Goal: Task Accomplishment & Management: Manage account settings

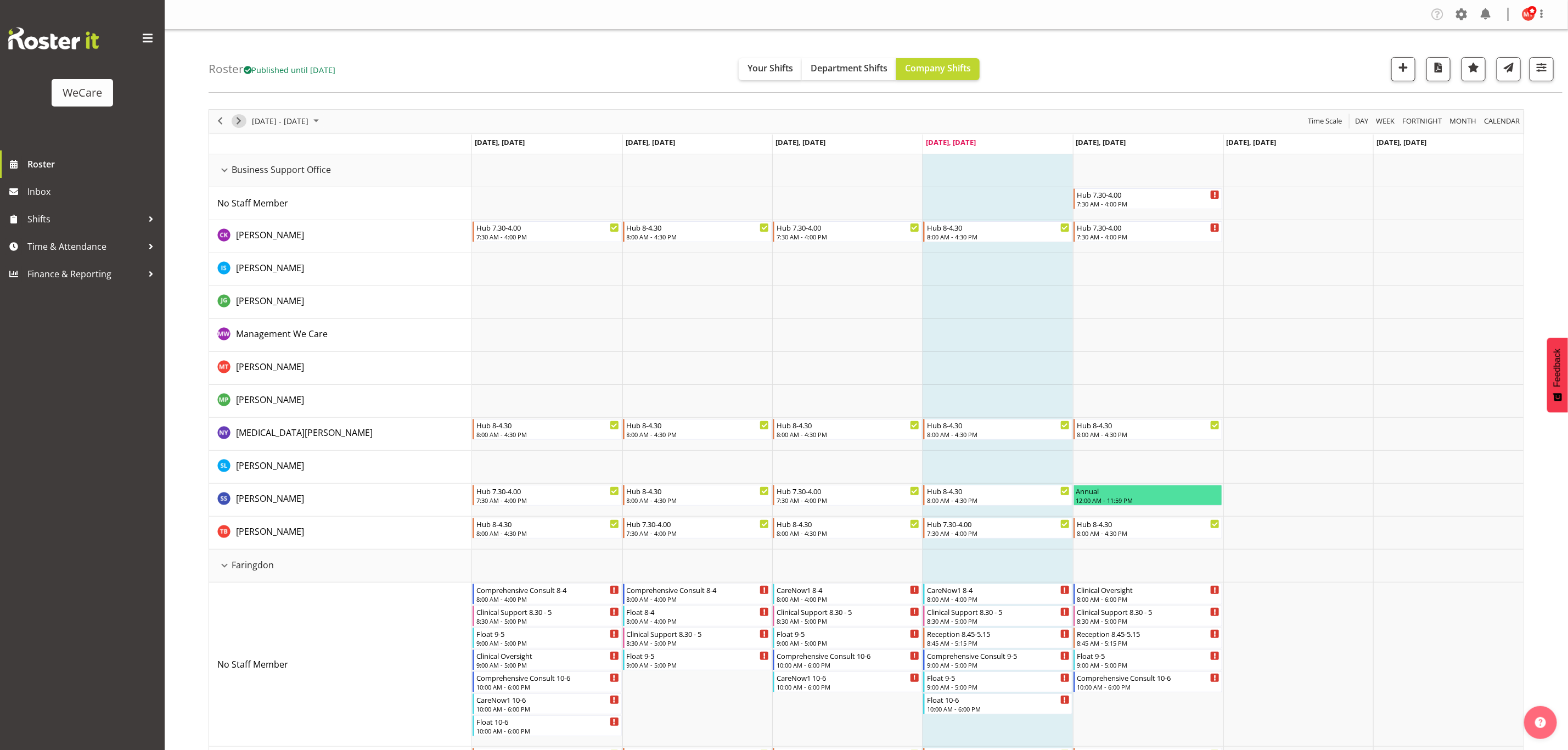
click at [242, 122] on span "Next" at bounding box center [238, 121] width 13 height 14
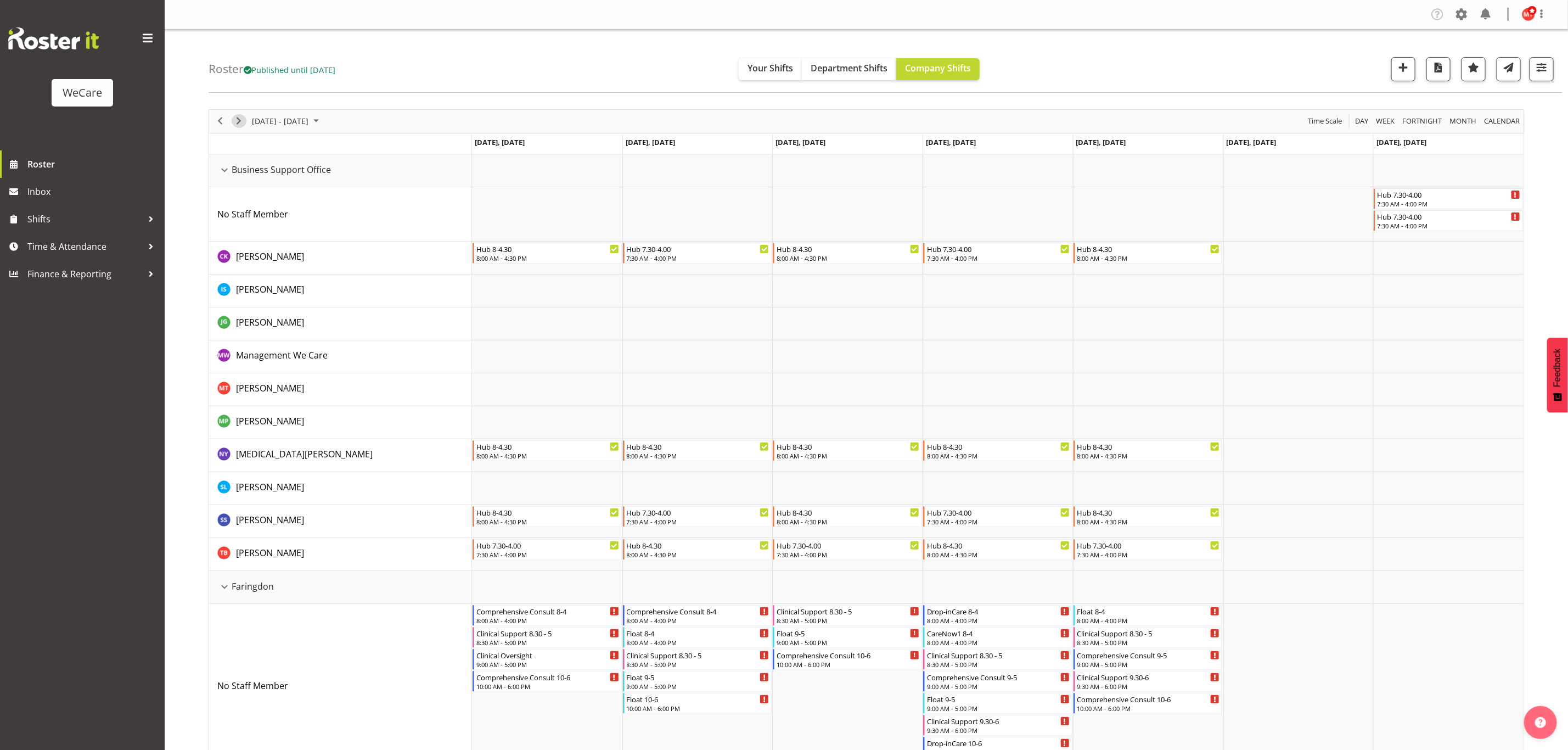
click at [242, 120] on span "Next" at bounding box center [238, 121] width 13 height 14
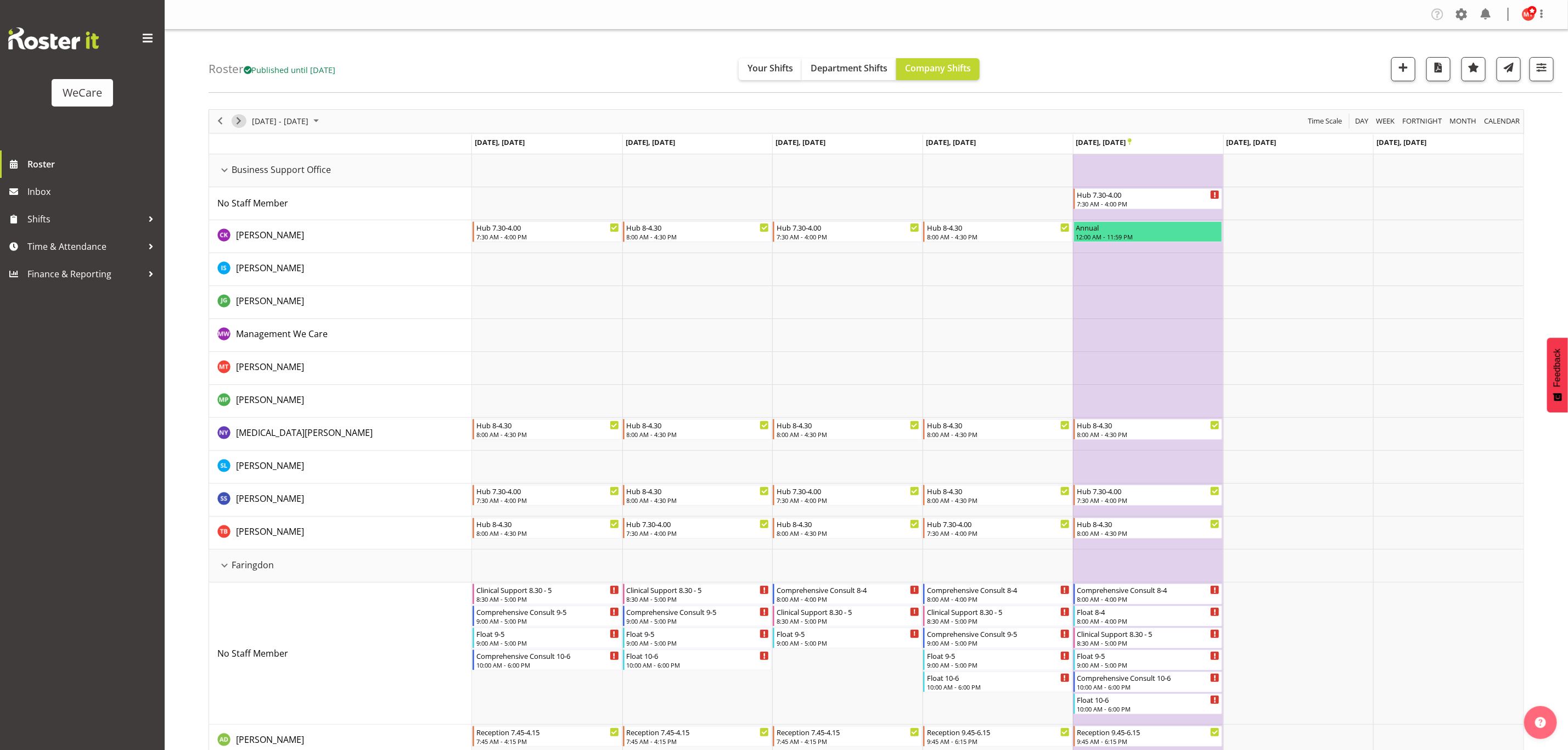
click at [240, 122] on span "Next" at bounding box center [238, 121] width 13 height 14
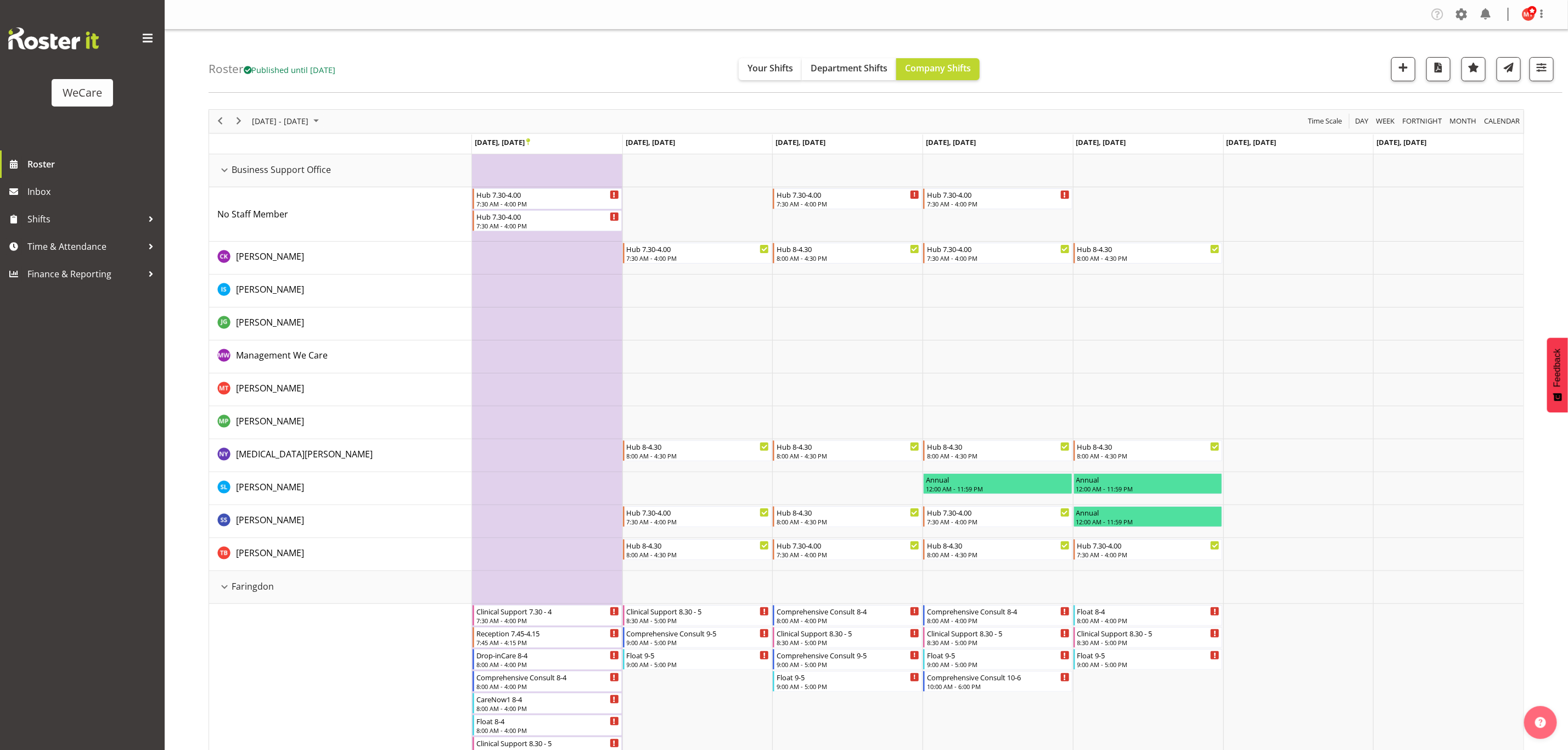
click at [242, 122] on span "Next" at bounding box center [238, 121] width 13 height 14
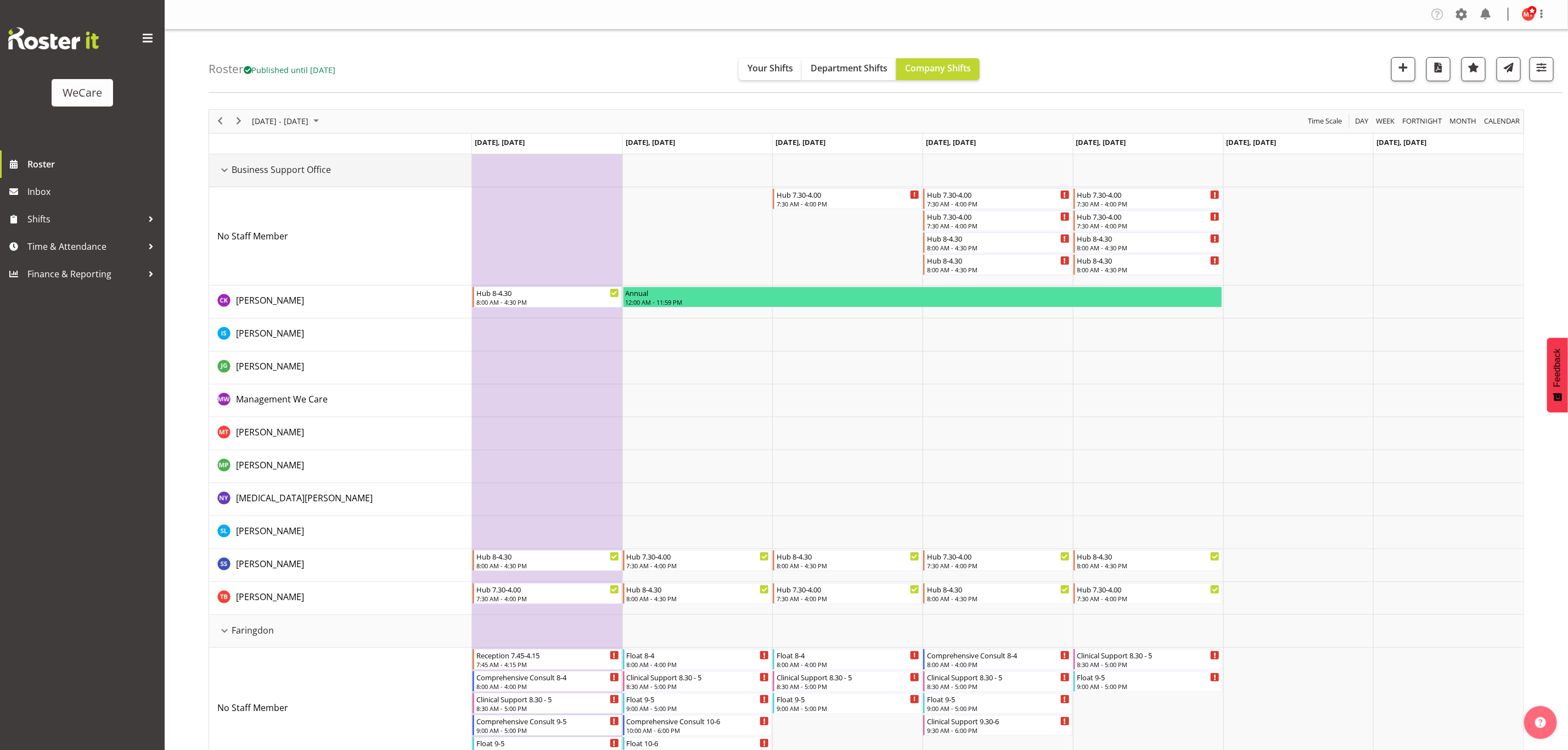
click at [220, 166] on div "Business Support Office resource" at bounding box center [224, 170] width 14 height 14
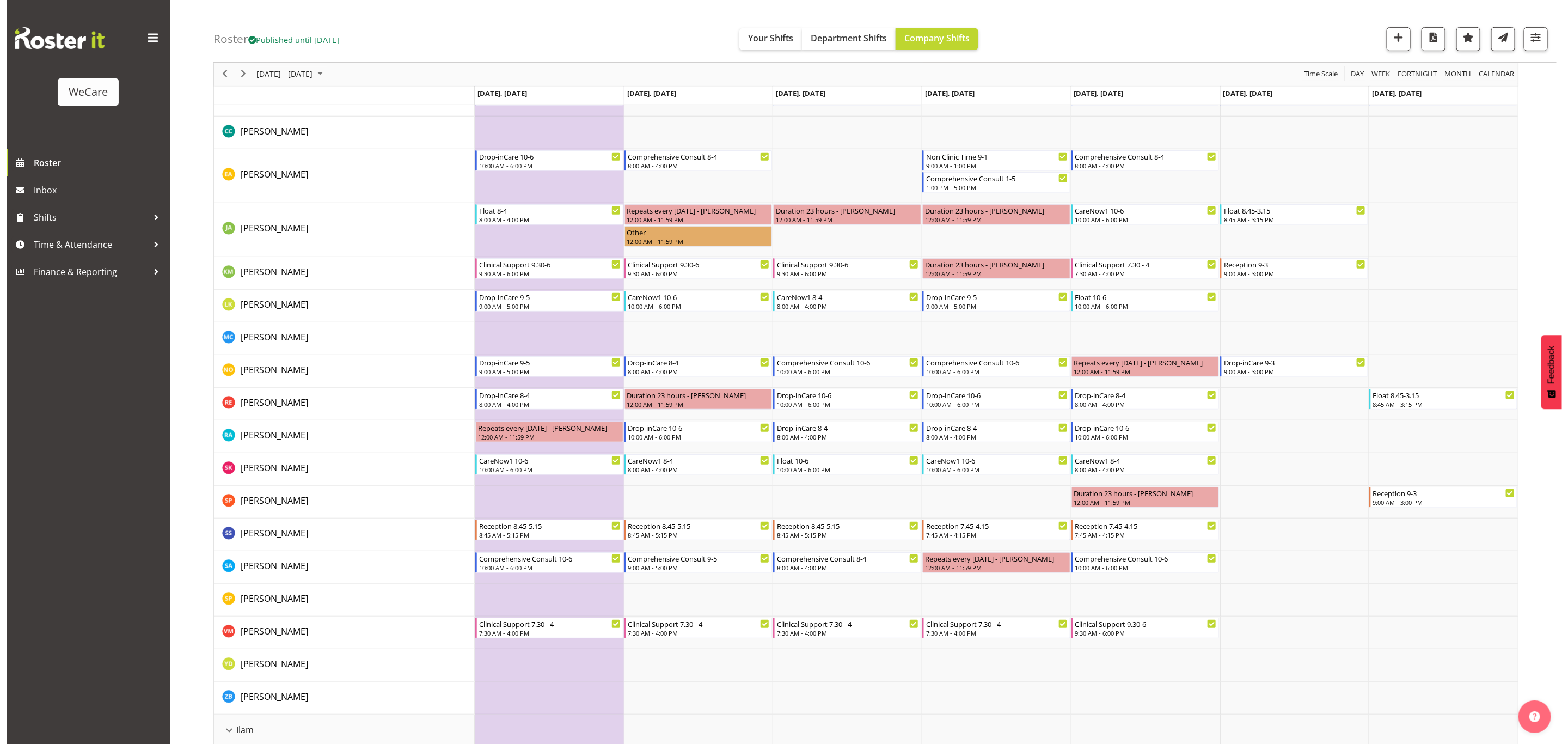
scroll to position [409, 0]
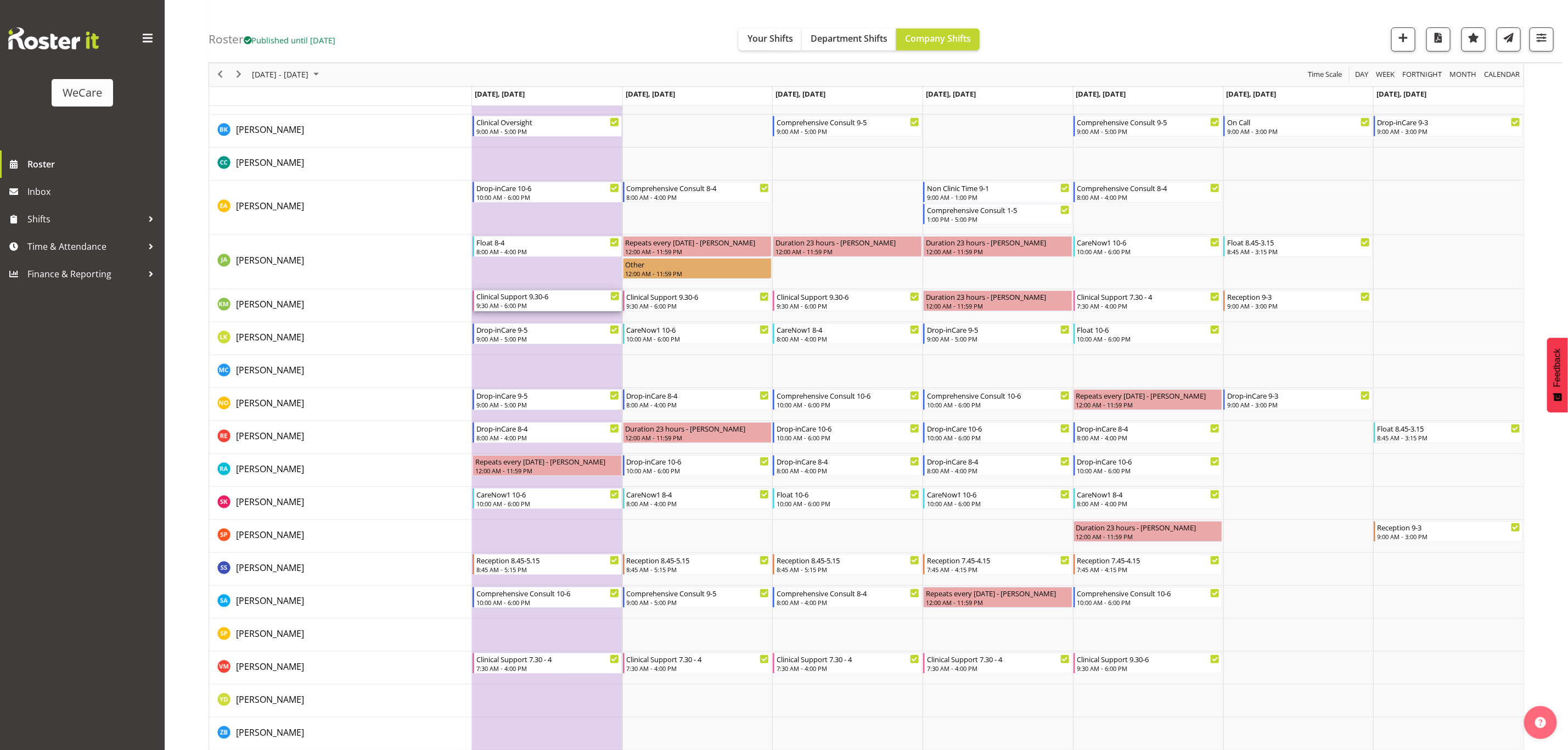
click at [518, 302] on div "Clinical Support 9.30-6" at bounding box center [548, 296] width 143 height 11
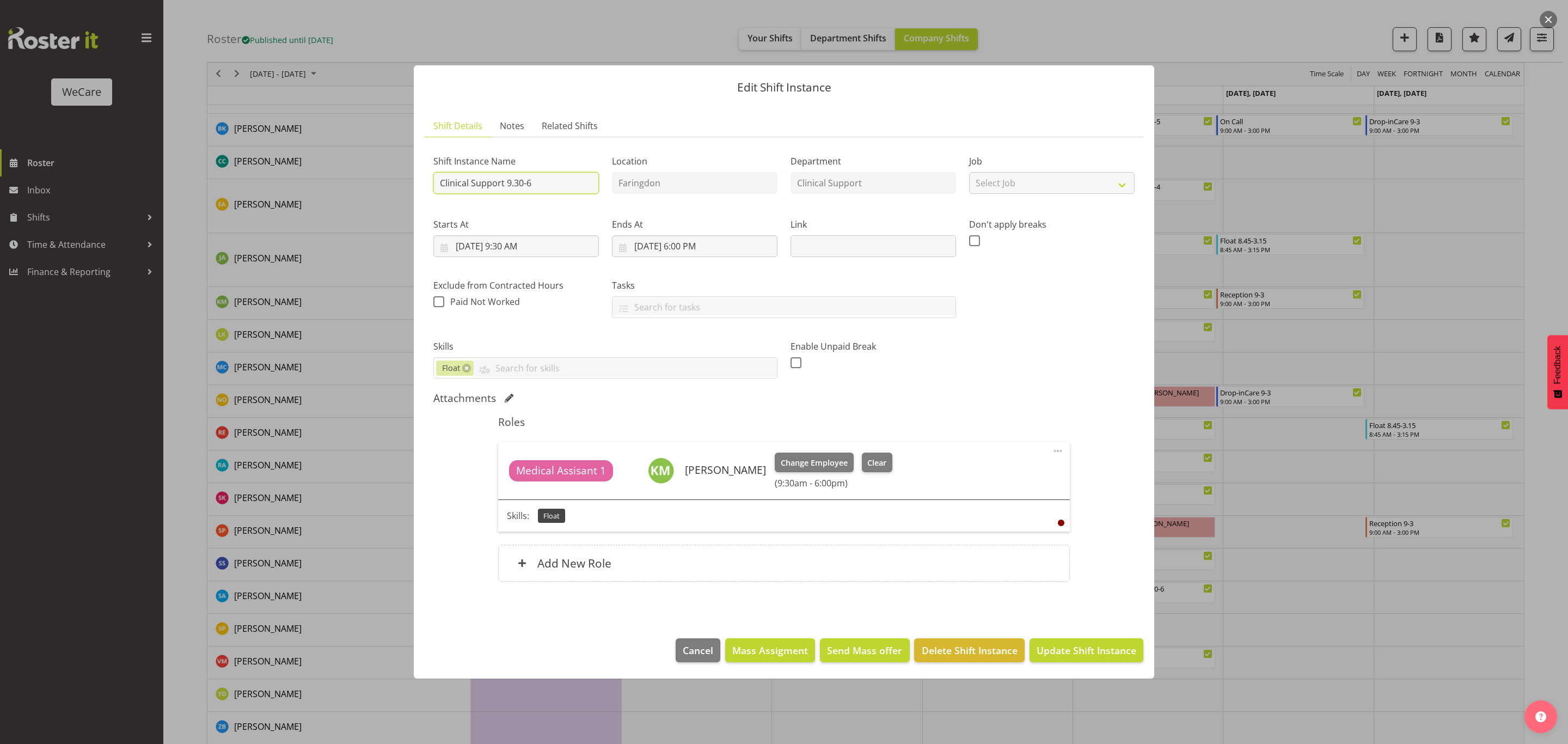
click at [549, 179] on input "Clinical Support 9.30-6" at bounding box center [516, 183] width 166 height 22
click at [700, 649] on span "Cancel" at bounding box center [697, 650] width 31 height 14
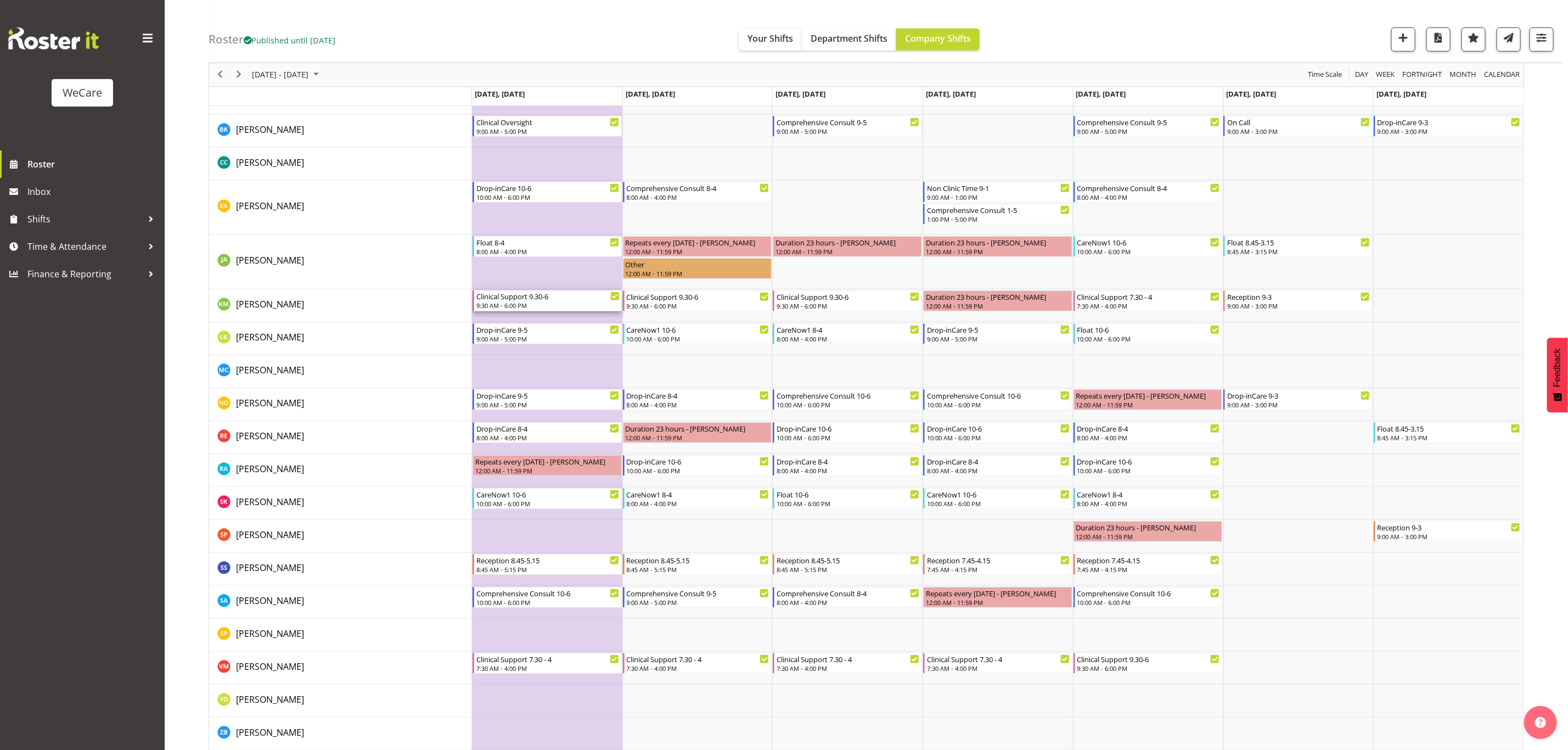
click at [524, 300] on div "Clinical Support 9.30-6" at bounding box center [548, 296] width 143 height 11
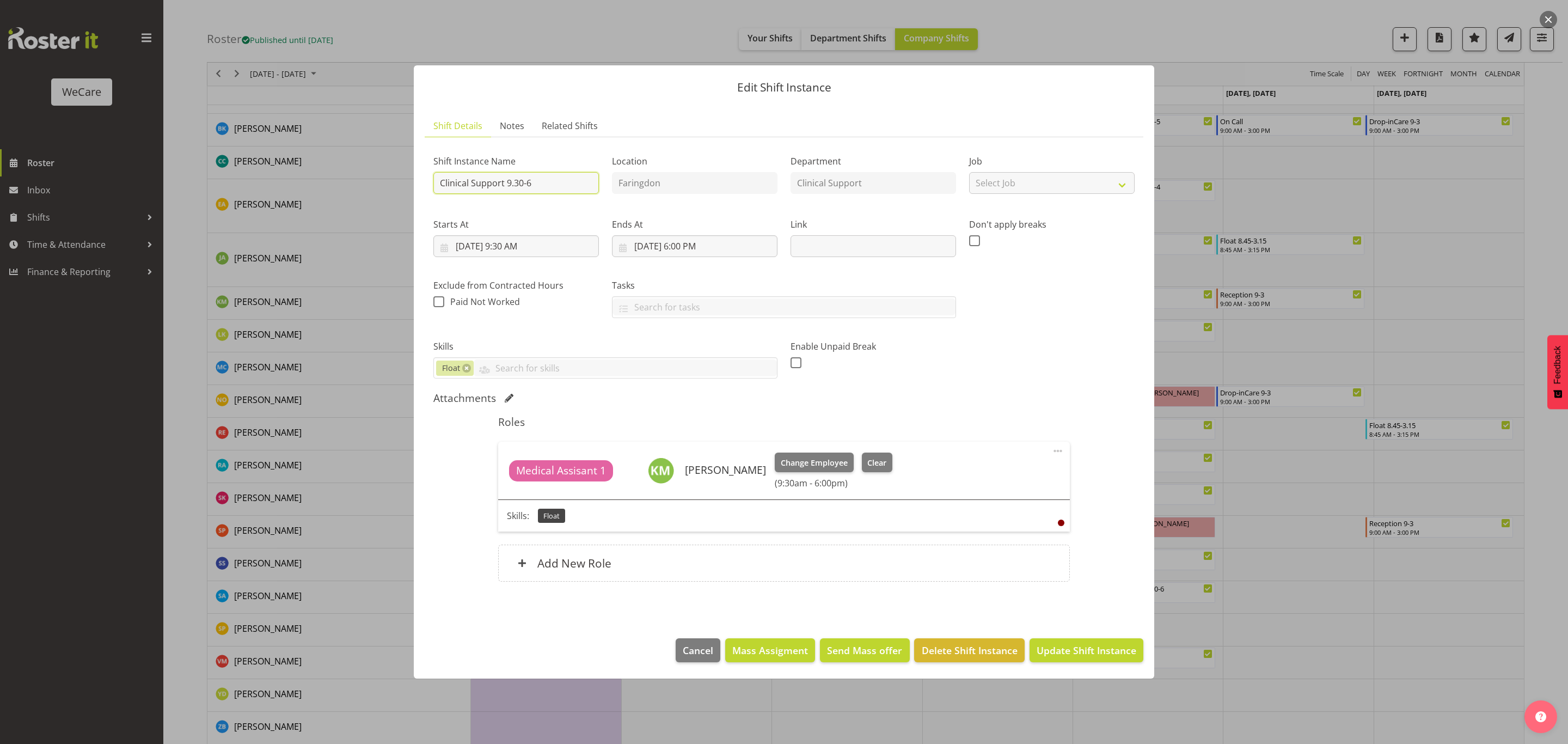
drag, startPoint x: 546, startPoint y: 180, endPoint x: 507, endPoint y: 183, distance: 39.1
click at [507, 183] on input "Clinical Support 9.30-6" at bounding box center [516, 183] width 166 height 22
type input "Clinical Support 7.30-4"
click at [1059, 646] on span "Update Shift Instance" at bounding box center [1086, 650] width 99 height 14
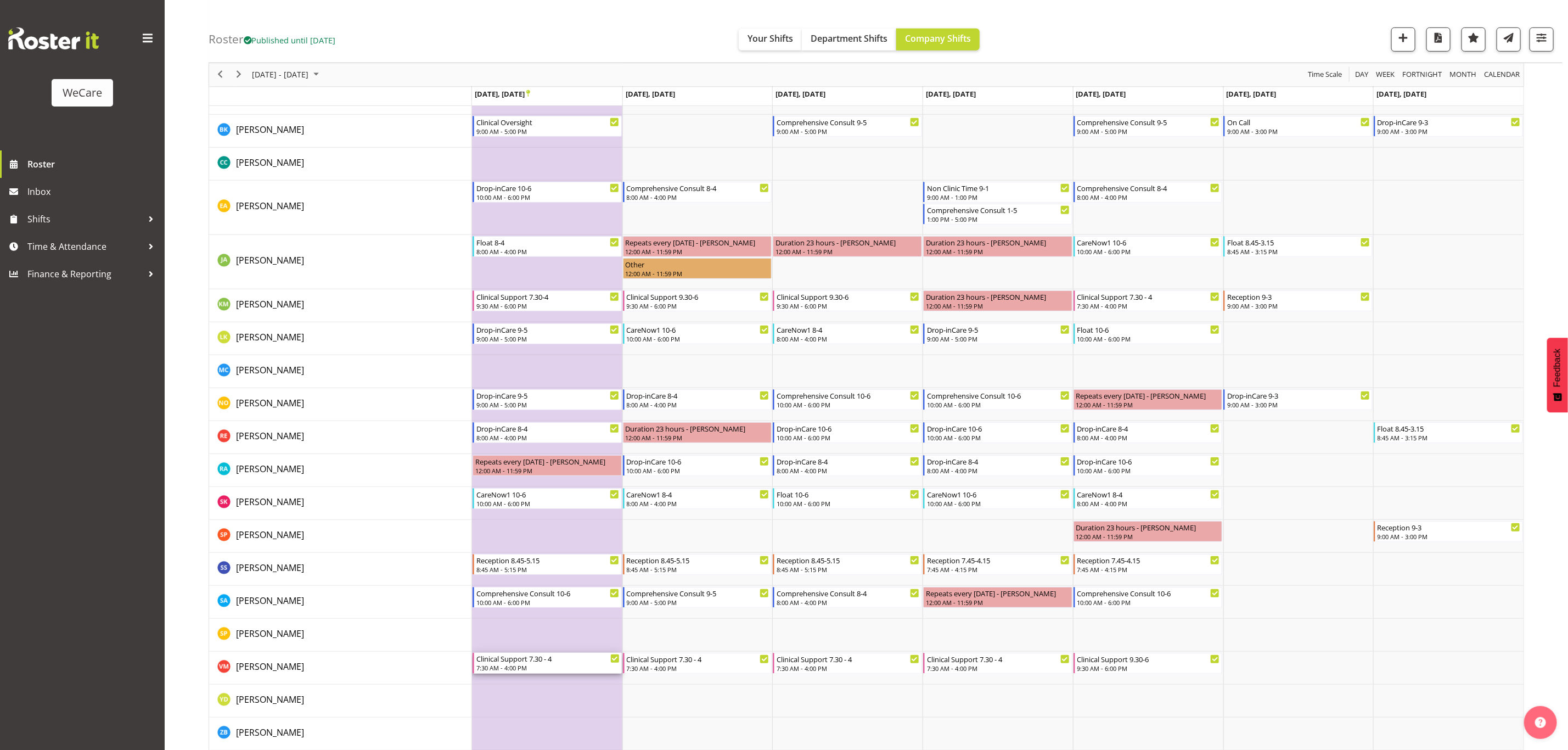
click at [537, 658] on div "Clinical Support 7.30 - 4" at bounding box center [548, 658] width 143 height 11
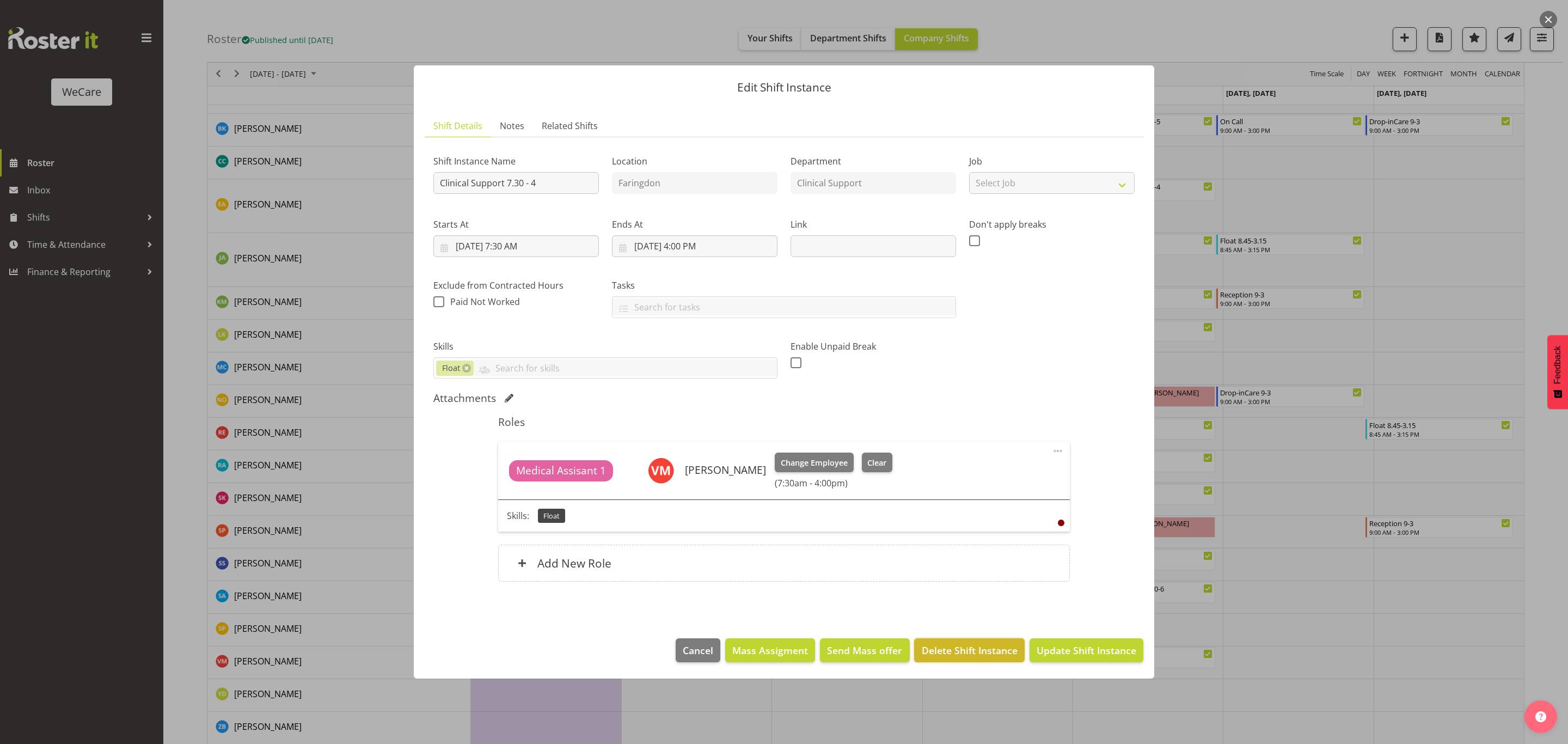
click at [945, 647] on span "Delete Shift Instance" at bounding box center [969, 650] width 96 height 14
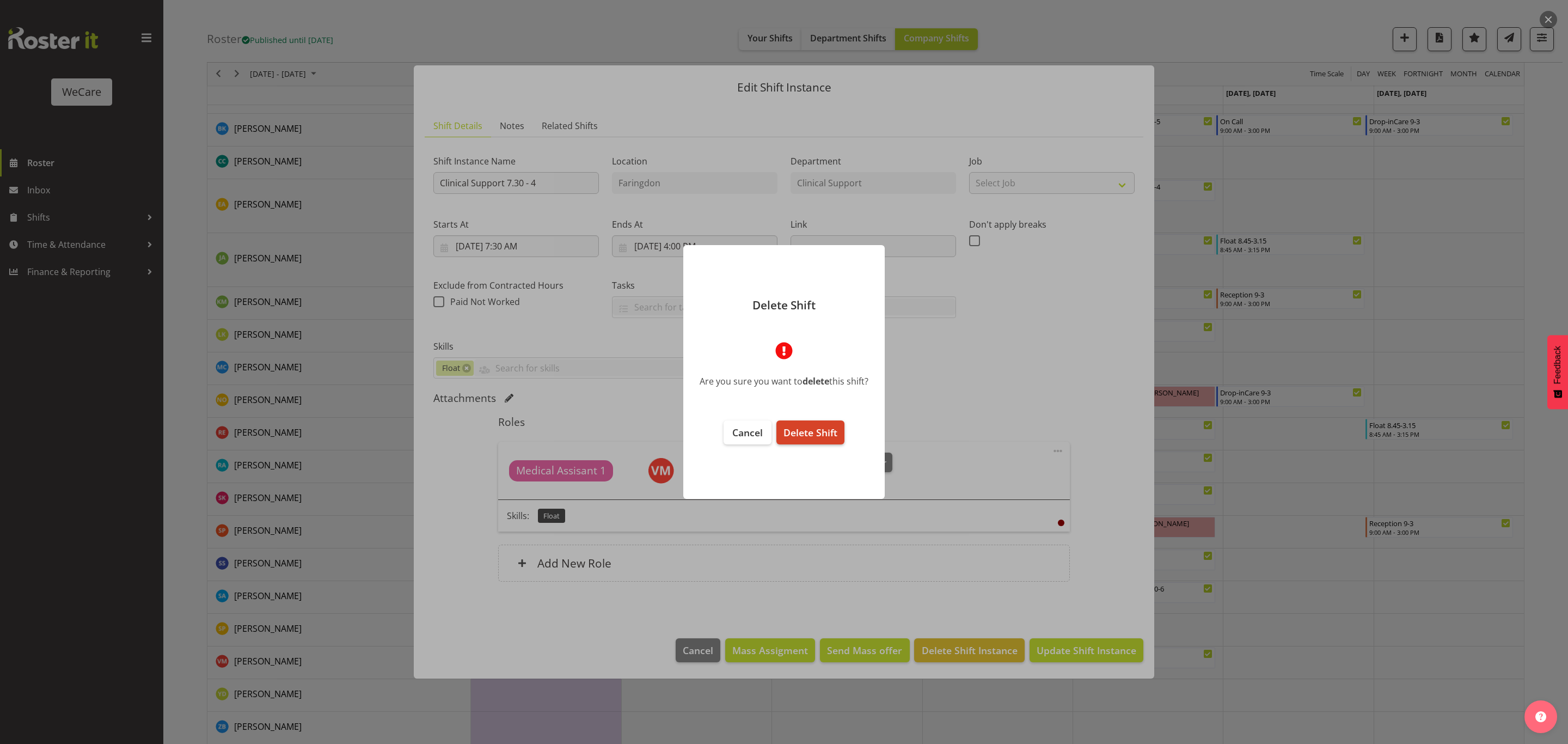
click at [796, 430] on span "Delete Shift" at bounding box center [810, 432] width 54 height 13
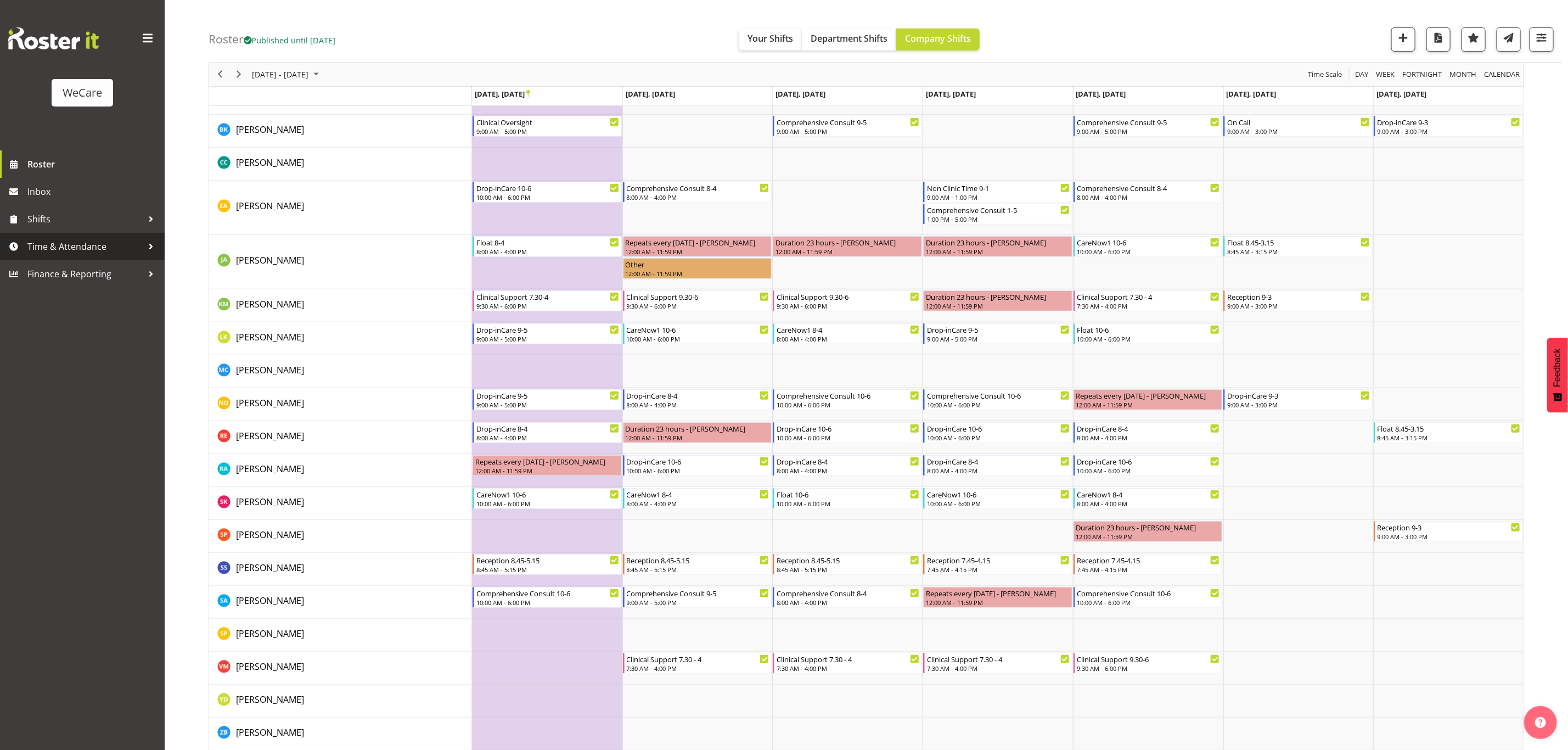
click at [139, 248] on span "Time & Attendance" at bounding box center [85, 247] width 115 height 16
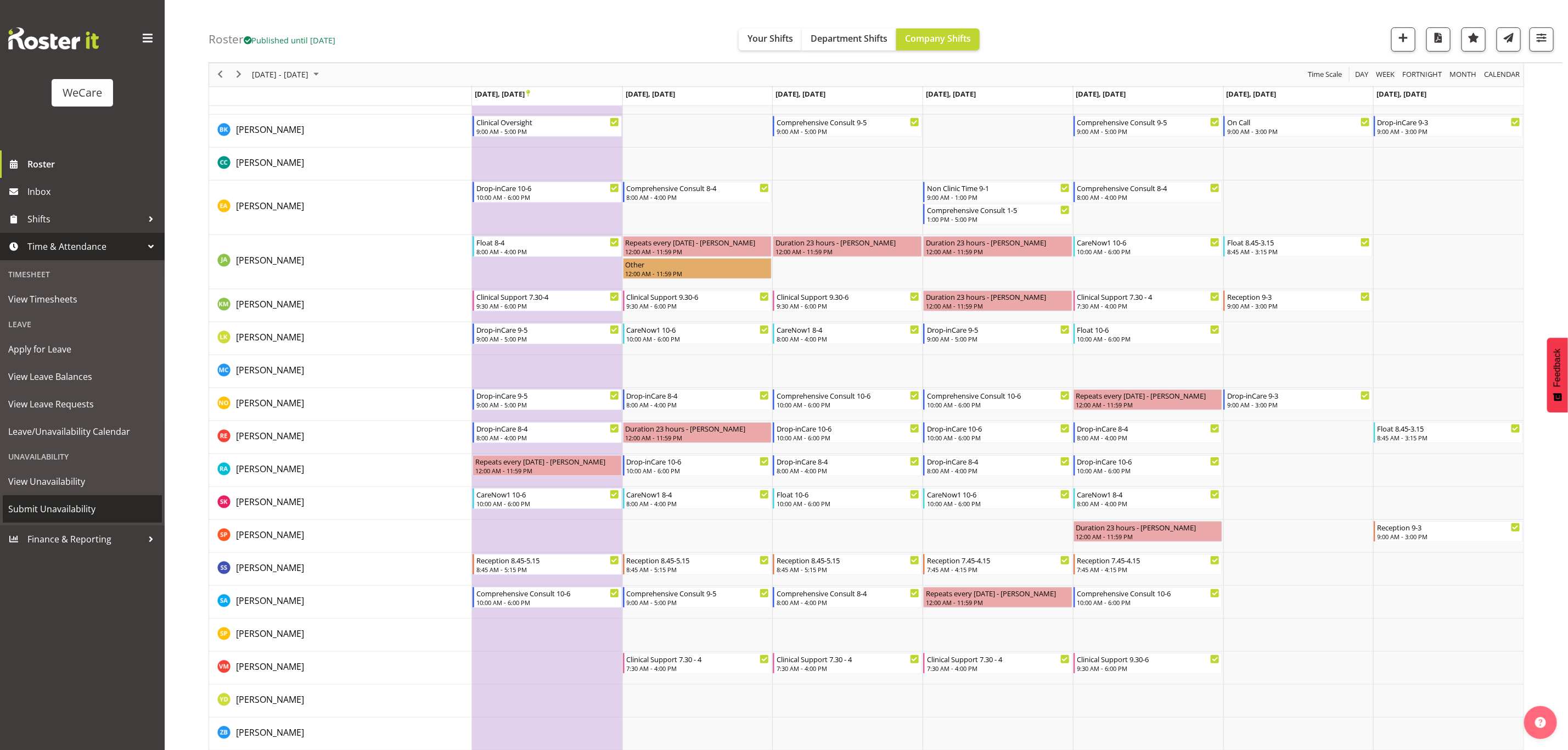
click at [65, 504] on span "Submit Unavailability" at bounding box center [82, 509] width 148 height 16
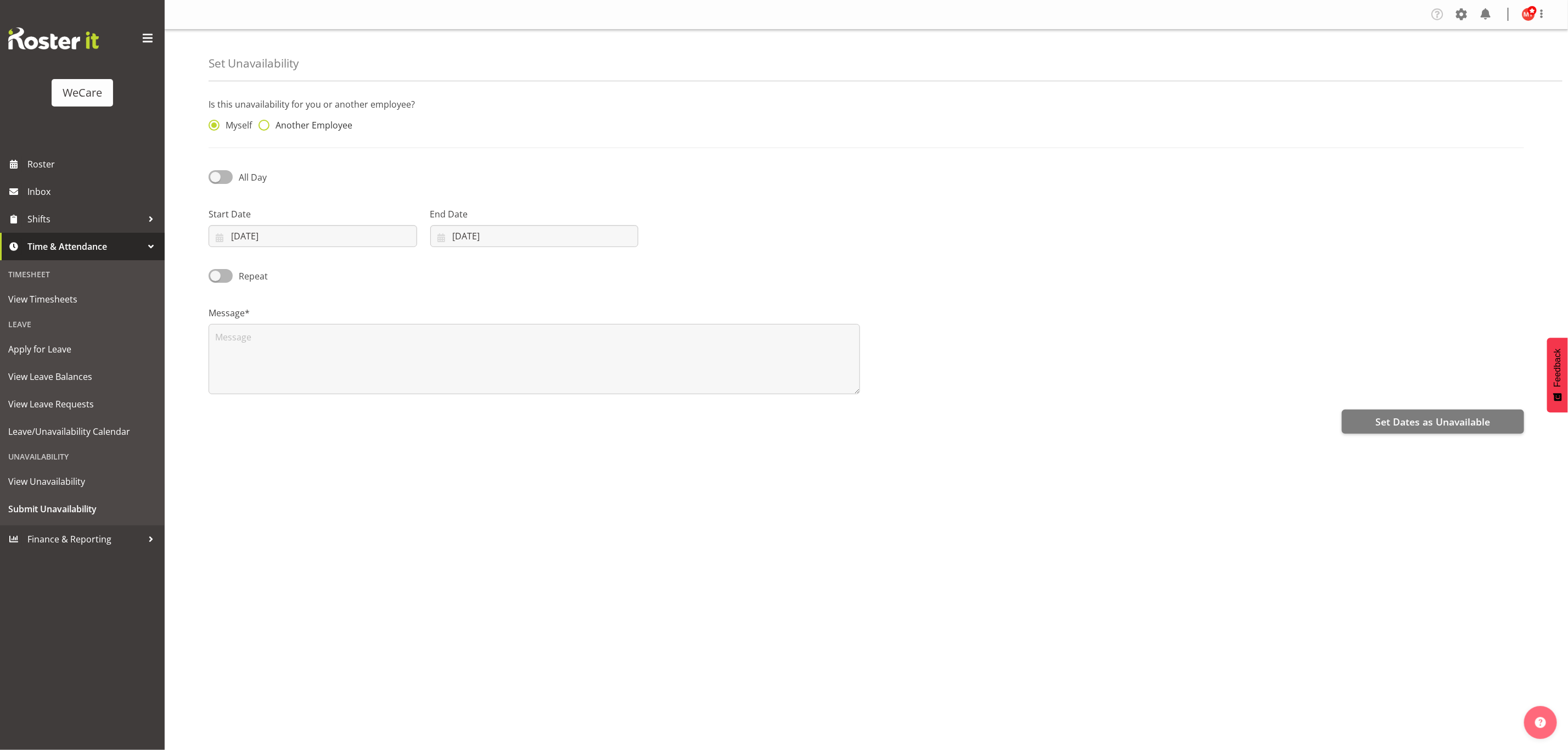
click at [266, 125] on span at bounding box center [264, 125] width 11 height 11
click at [266, 125] on input "Another Employee" at bounding box center [262, 125] width 7 height 7
radio input "true"
click at [216, 188] on span at bounding box center [220, 185] width 24 height 14
click at [216, 188] on input "All Day" at bounding box center [212, 185] width 7 height 7
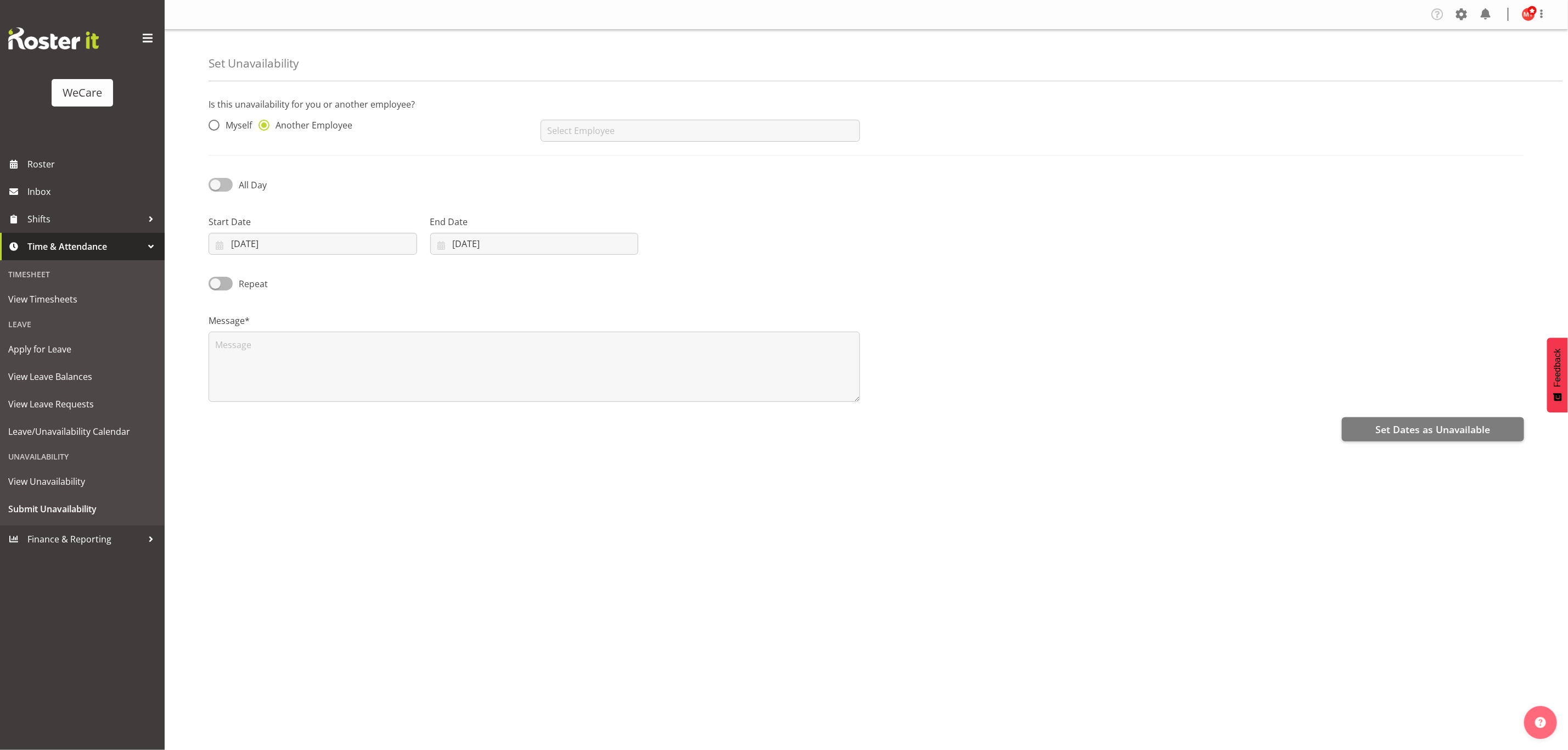
checkbox input "true"
click at [623, 126] on input "text" at bounding box center [700, 130] width 319 height 22
click at [627, 148] on link "[PERSON_NAME]" at bounding box center [700, 158] width 319 height 20
type input "[PERSON_NAME]"
click at [303, 246] on input "09/10/2025" at bounding box center [313, 244] width 209 height 22
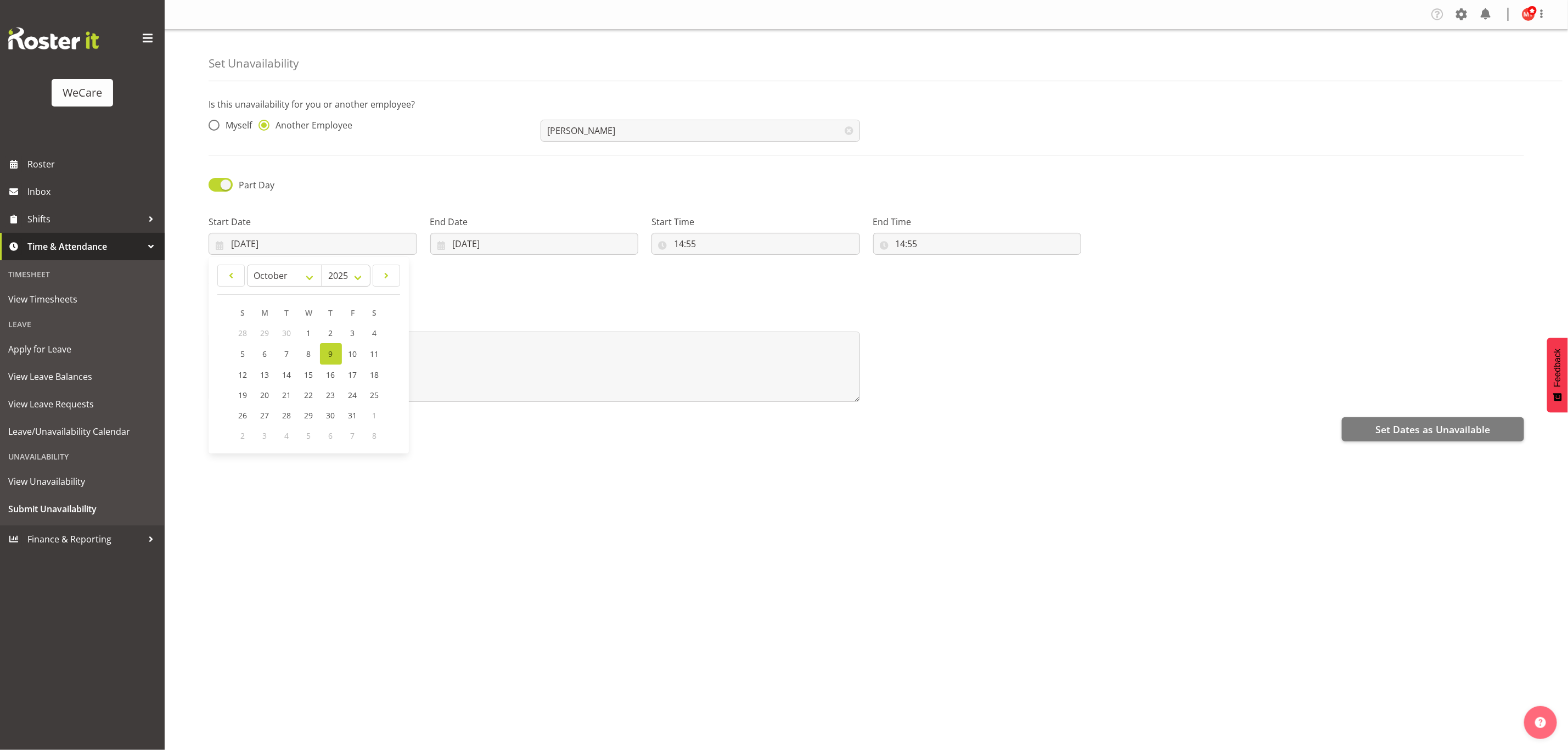
click at [264, 433] on span "3" at bounding box center [265, 435] width 4 height 10
click at [308, 274] on select "January February March April May June July August September October November De…" at bounding box center [285, 275] width 76 height 22
select select "10"
click at [247, 264] on select "January February March April May June July August September October November De…" at bounding box center [285, 275] width 76 height 22
click at [258, 356] on link "3" at bounding box center [265, 354] width 22 height 21
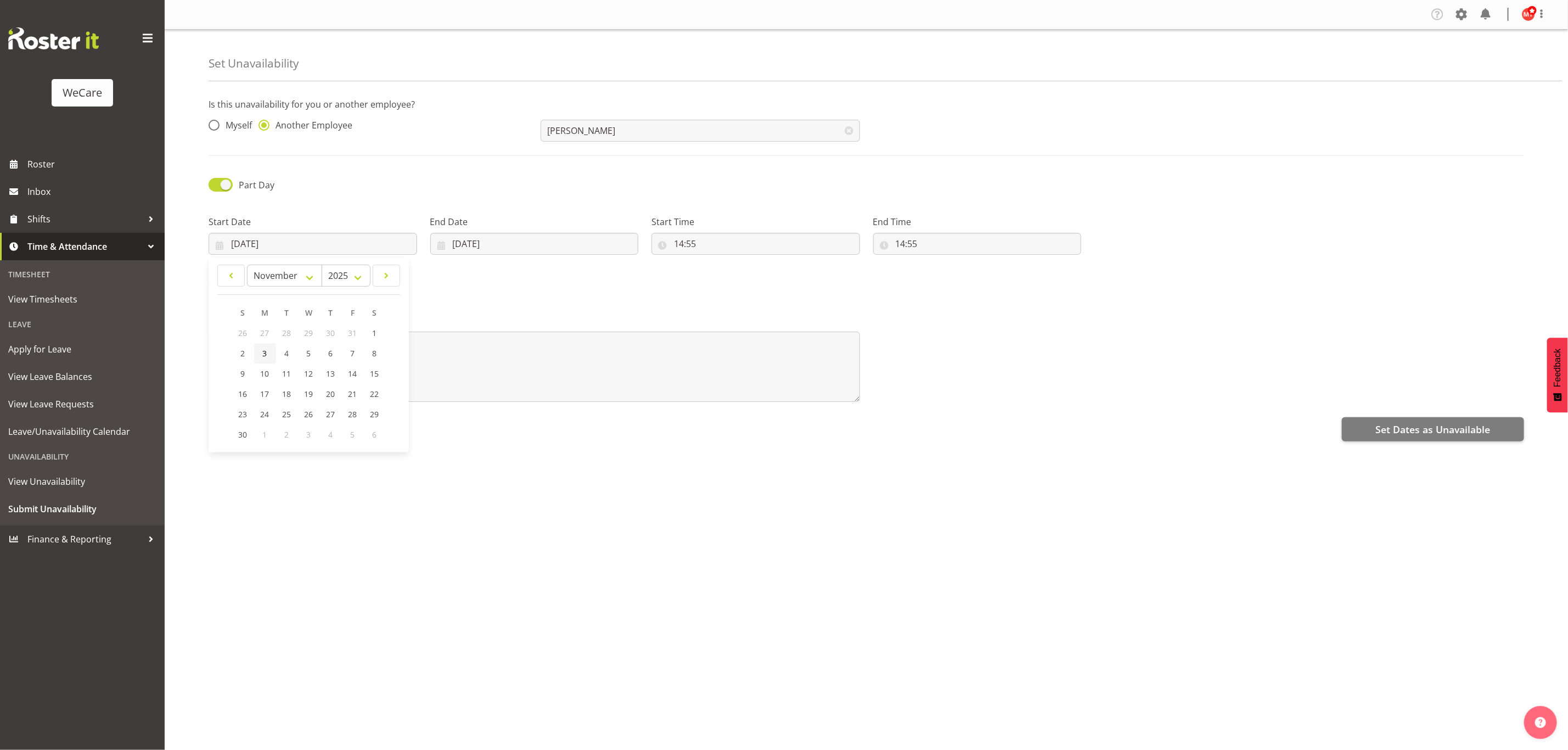
type input "03/11/2025"
click at [549, 242] on input "09/10/2025" at bounding box center [535, 244] width 209 height 22
click at [507, 278] on select "January February March April May June July August September October November De…" at bounding box center [478, 275] width 76 height 22
select select "10"
click at [440, 264] on select "January February March April May June July August September October November De…" at bounding box center [478, 275] width 76 height 22
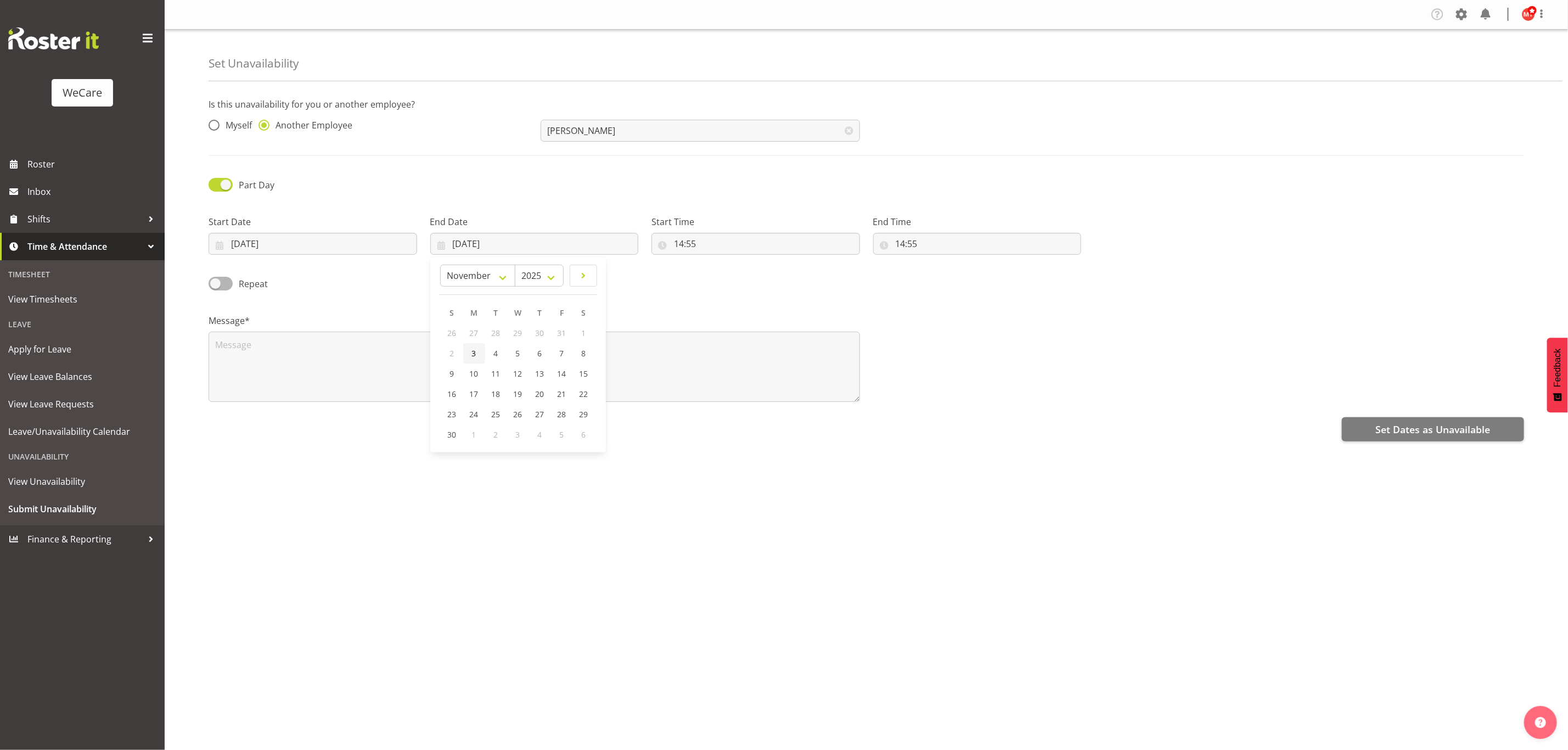
click at [477, 353] on link "3" at bounding box center [474, 354] width 22 height 21
type input "03/11/2025"
click at [674, 288] on div "Repeat" at bounding box center [866, 280] width 1328 height 37
click at [718, 242] on input "14:55" at bounding box center [756, 244] width 209 height 22
click at [725, 272] on select "00 01 02 03 04 05 06 07 08 09 10 11 12 13 14 15 16 17 18 19 20 21 22 23" at bounding box center [726, 272] width 25 height 22
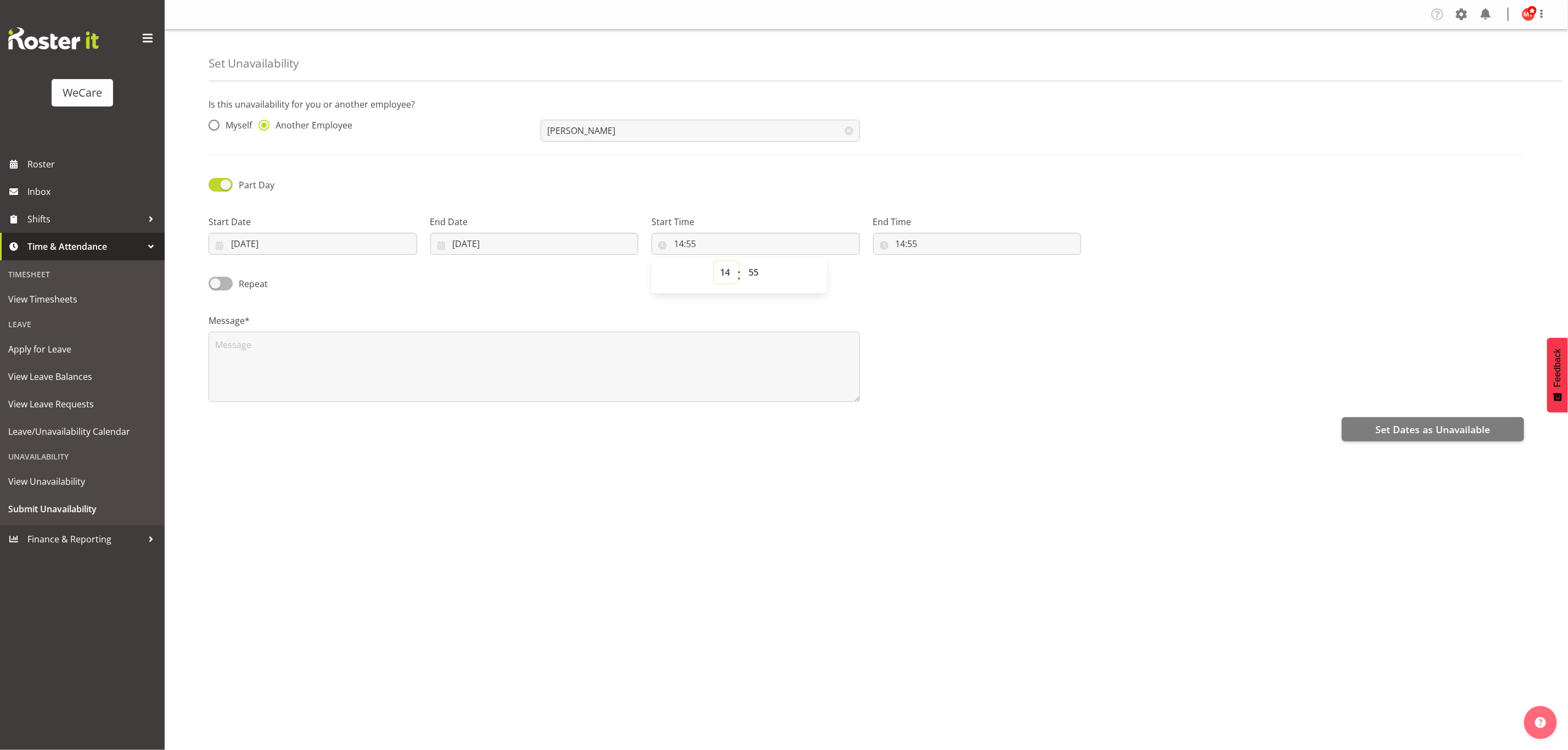
select select "7"
click at [714, 261] on select "00 01 02 03 04 05 06 07 08 09 10 11 12 13 14 15 16 17 18 19 20 21 22 23" at bounding box center [726, 272] width 25 height 22
type input "07:55"
click at [756, 275] on select "00 01 02 03 04 05 06 07 08 09 10 11 12 13 14 15 16 17 18 19 20 21 22 23 24 25 2…" at bounding box center [755, 272] width 25 height 22
select select "30"
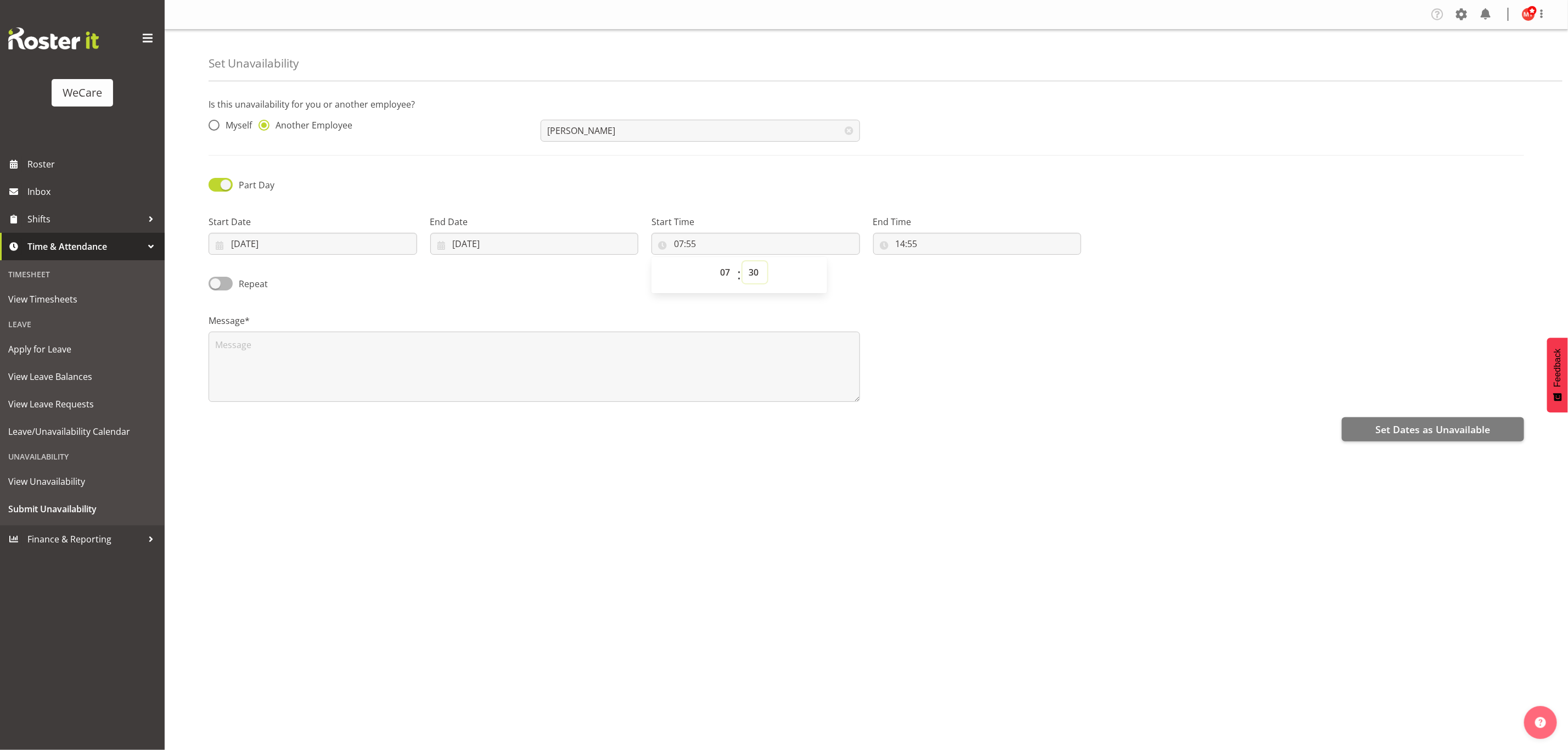
click at [743, 261] on select "00 01 02 03 04 05 06 07 08 09 10 11 12 13 14 15 16 17 18 19 20 21 22 23 24 25 2…" at bounding box center [755, 272] width 25 height 22
type input "07:30"
click at [939, 239] on input "14:55" at bounding box center [978, 244] width 209 height 22
click at [949, 274] on select "00 01 02 03 04 05 06 07 08 09 10 11 12 13 14 15 16 17 18 19 20 21 22 23" at bounding box center [948, 272] width 25 height 22
select select "16"
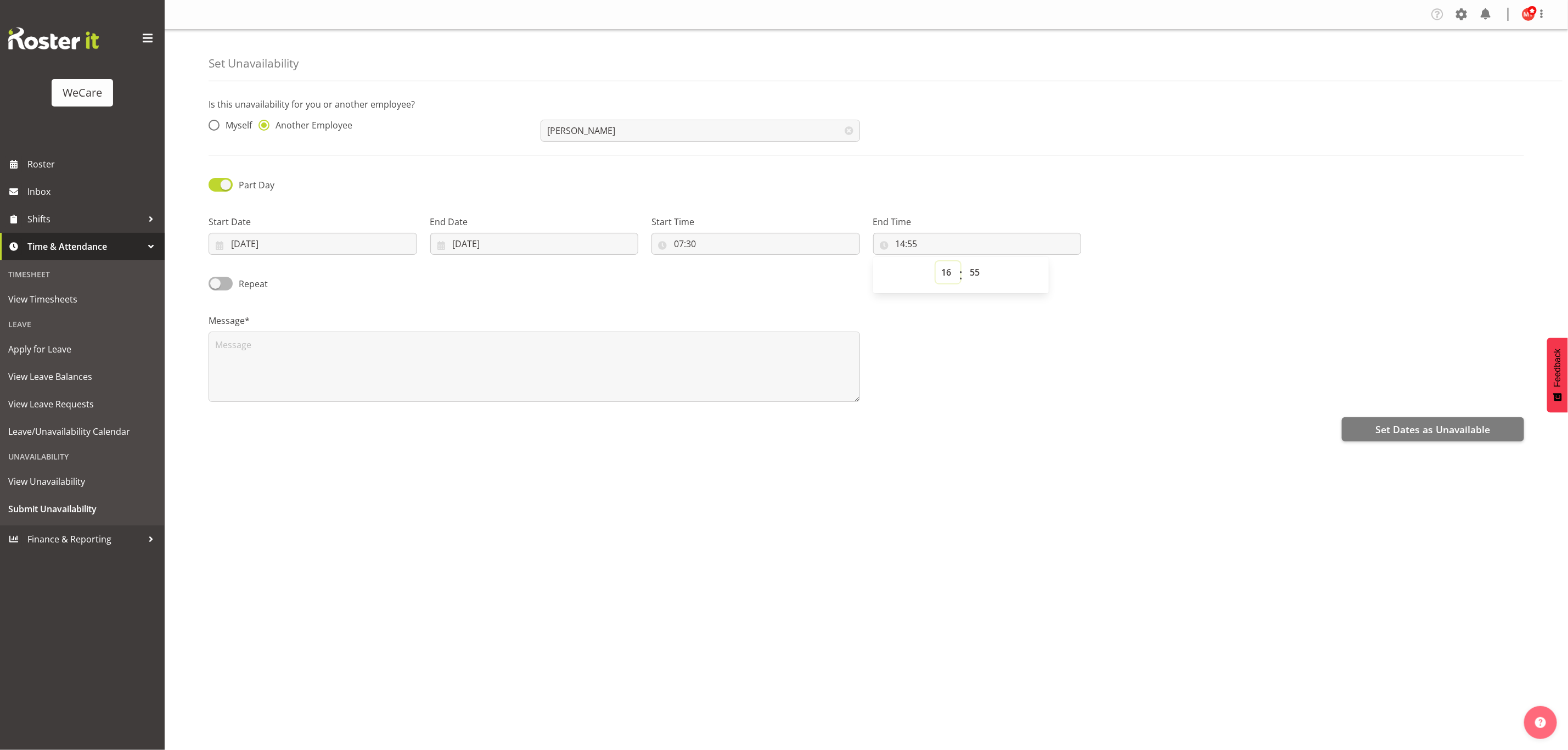
click at [936, 261] on select "00 01 02 03 04 05 06 07 08 09 10 11 12 13 14 15 16 17 18 19 20 21 22 23" at bounding box center [948, 272] width 25 height 22
type input "16:55"
click at [982, 266] on select "00 01 02 03 04 05 06 07 08 09 10 11 12 13 14 15 16 17 18 19 20 21 22 23 24 25 2…" at bounding box center [976, 272] width 25 height 22
select select "0"
click at [964, 261] on select "00 01 02 03 04 05 06 07 08 09 10 11 12 13 14 15 16 17 18 19 20 21 22 23 24 25 2…" at bounding box center [976, 272] width 25 height 22
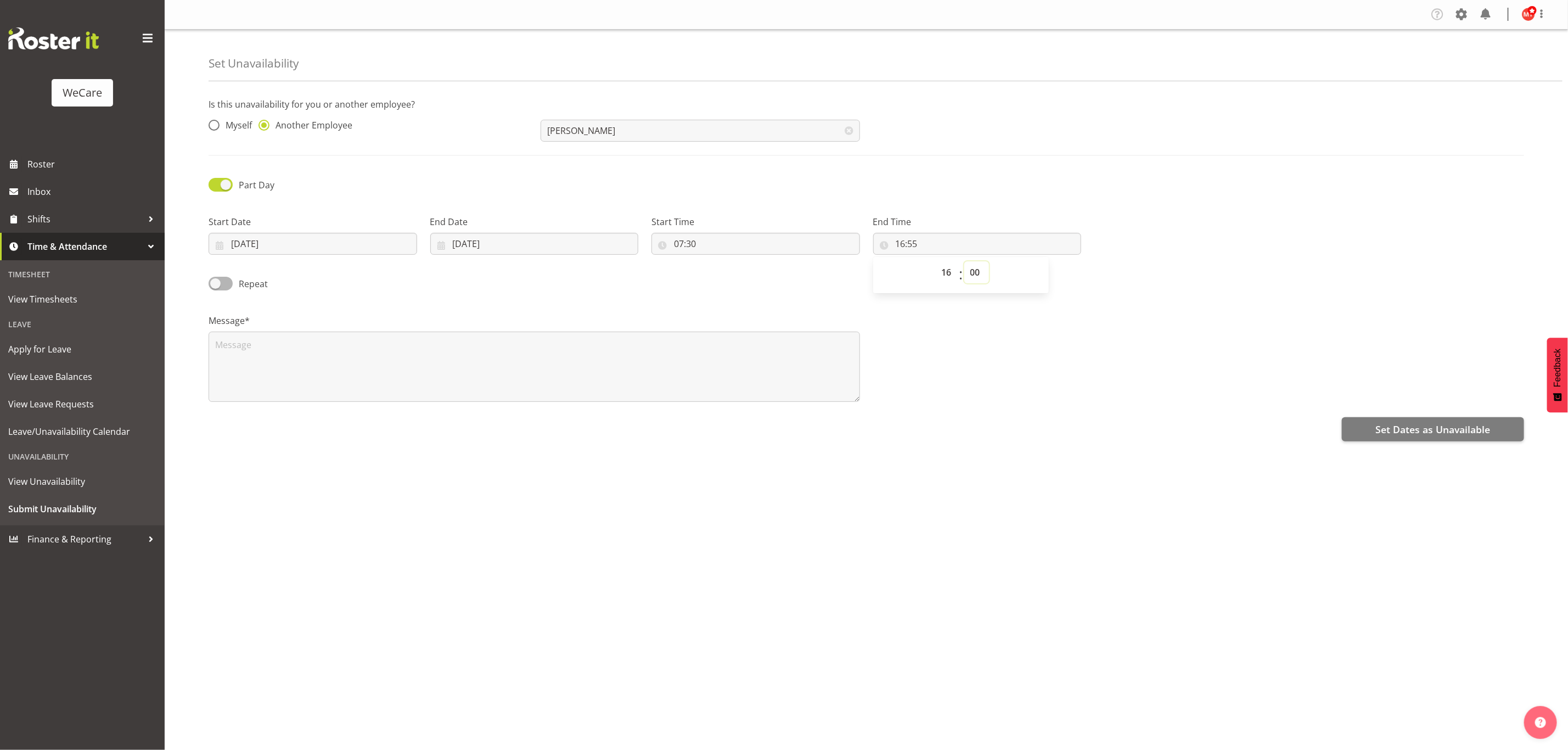
type input "16:00"
click at [658, 363] on textarea at bounding box center [534, 367] width 652 height 70
type textarea "Annual Leave"
click at [1408, 422] on button "Set Dates as Unavailable" at bounding box center [1432, 429] width 182 height 24
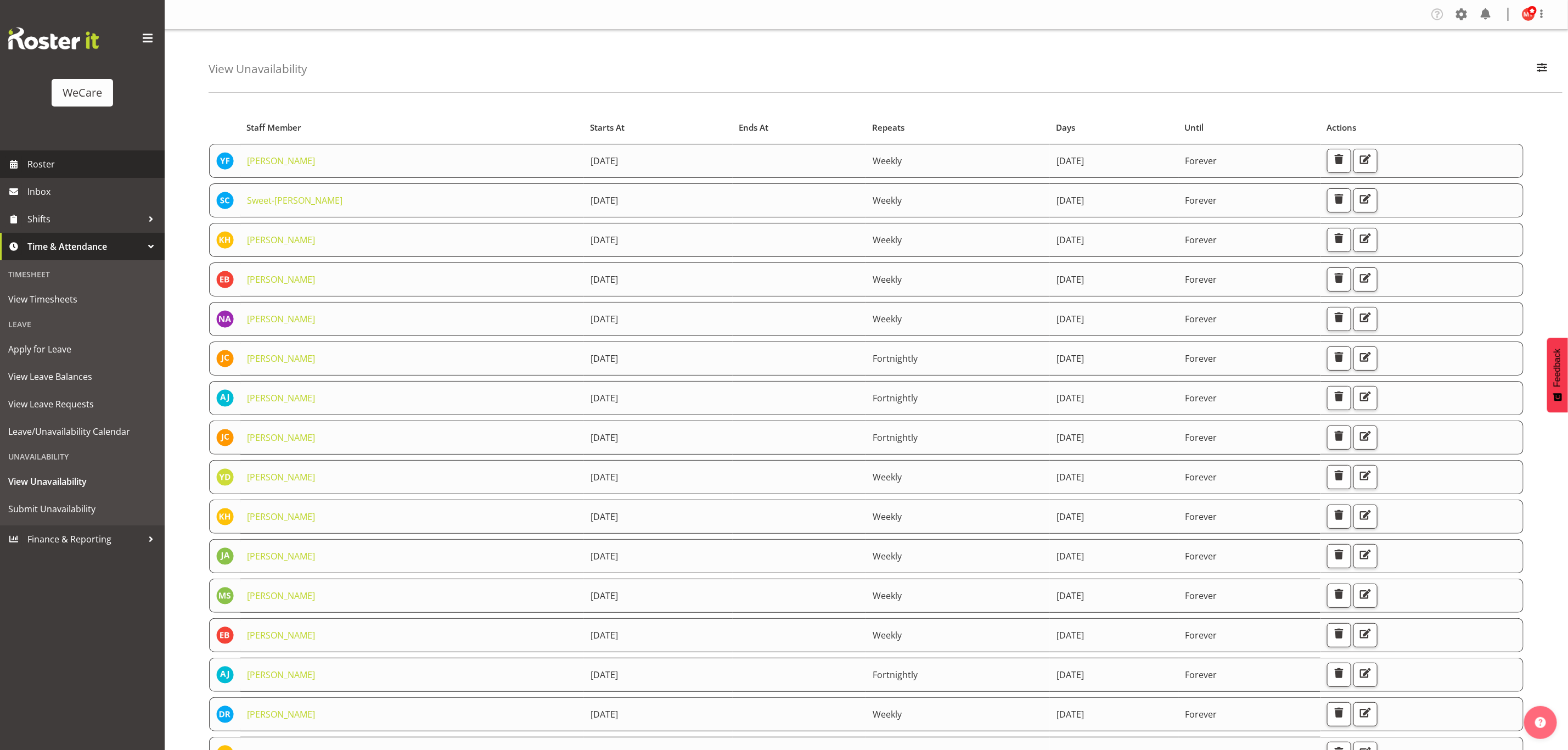
click at [71, 165] on span "Roster" at bounding box center [93, 164] width 132 height 16
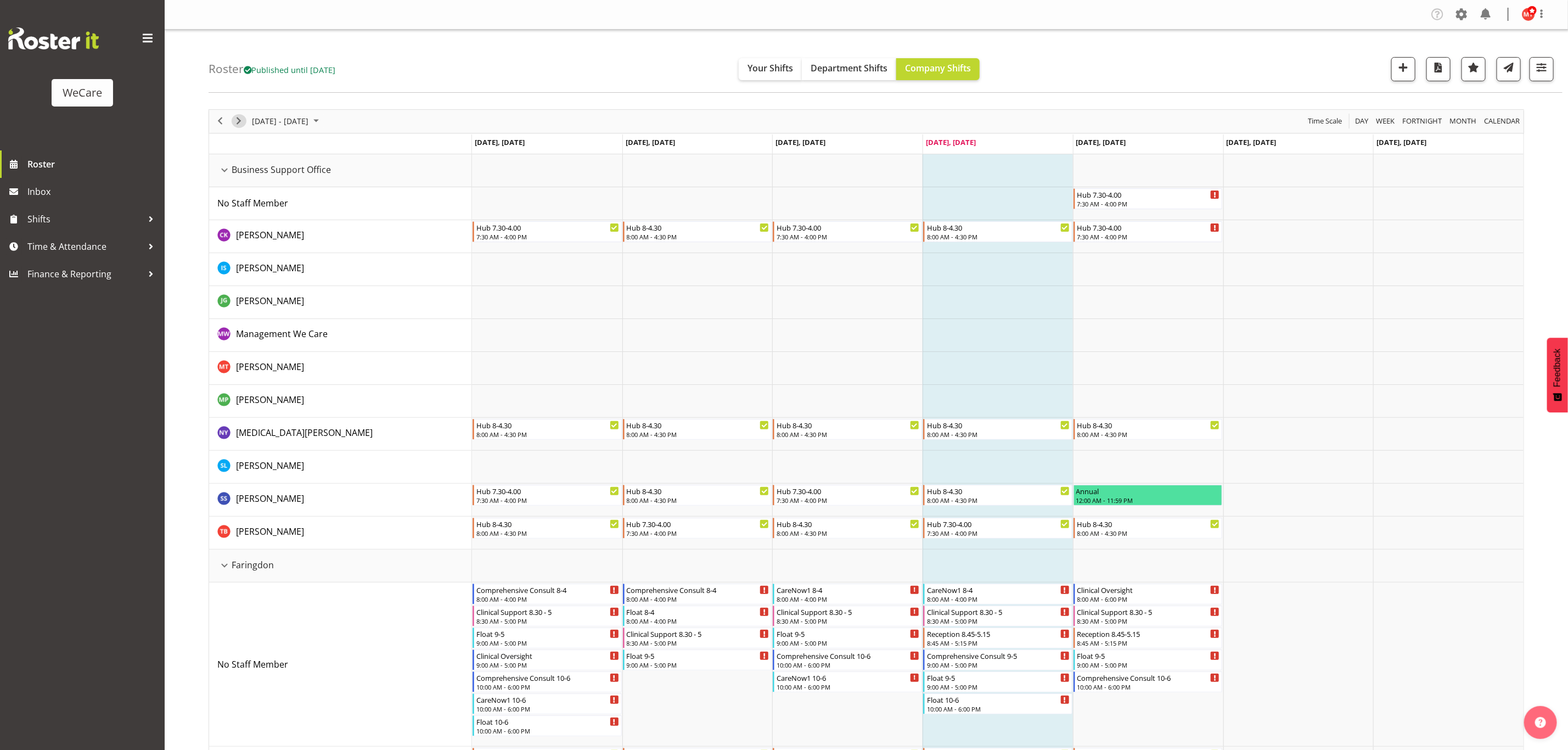
click at [242, 127] on span "Next" at bounding box center [238, 121] width 13 height 14
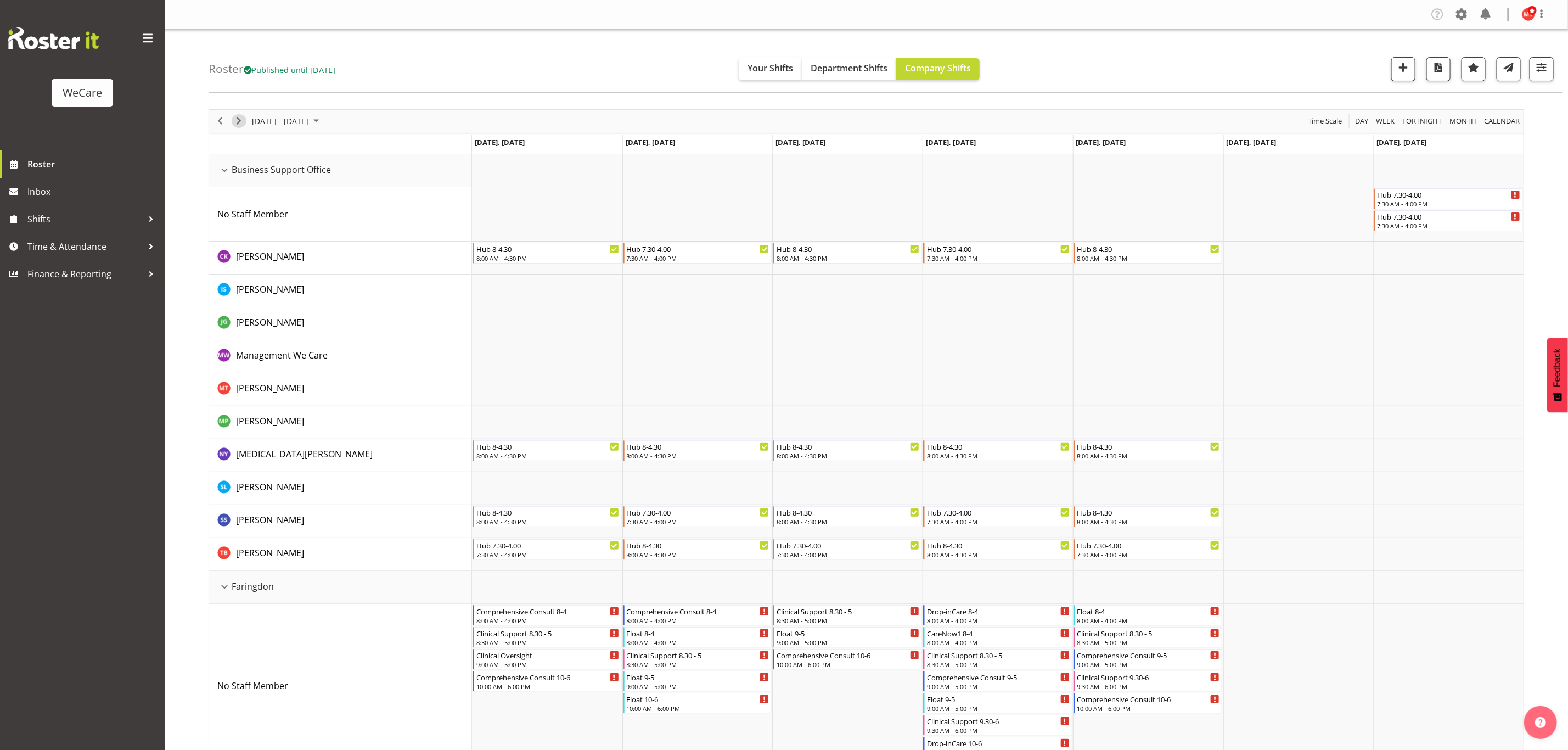
click at [244, 120] on span "Next" at bounding box center [238, 121] width 13 height 14
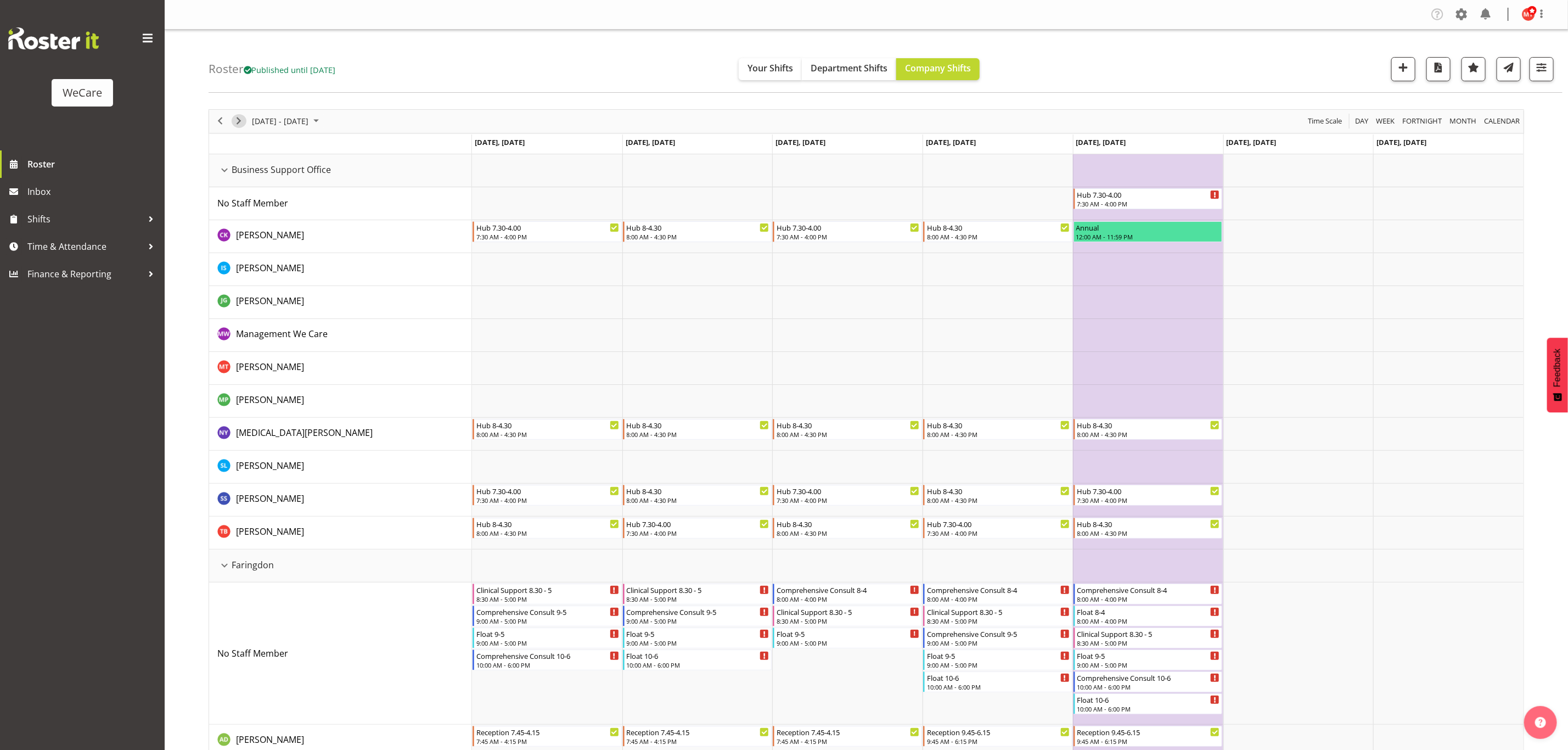
click at [241, 119] on span "Next" at bounding box center [238, 121] width 13 height 14
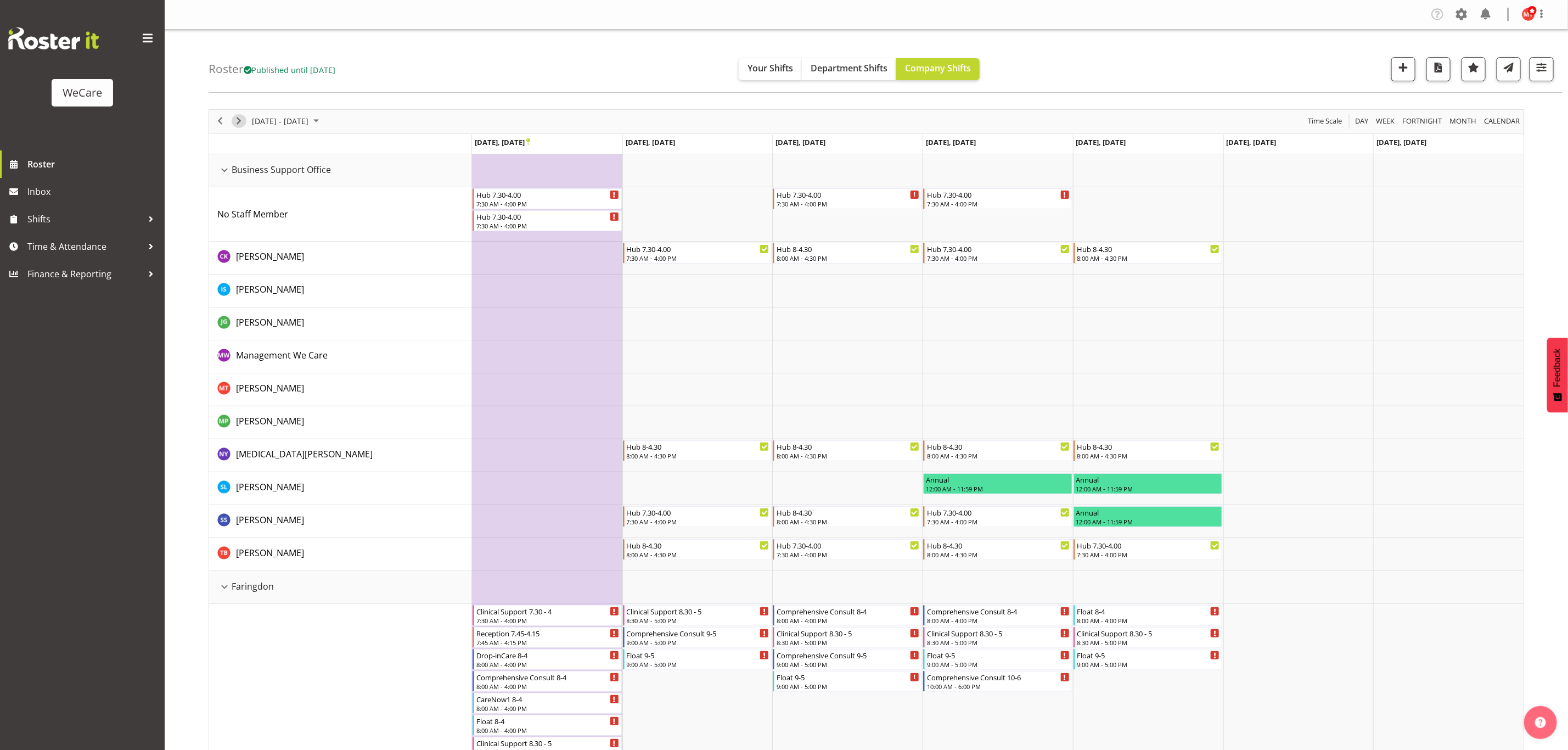
click at [238, 124] on span "Next" at bounding box center [238, 121] width 13 height 14
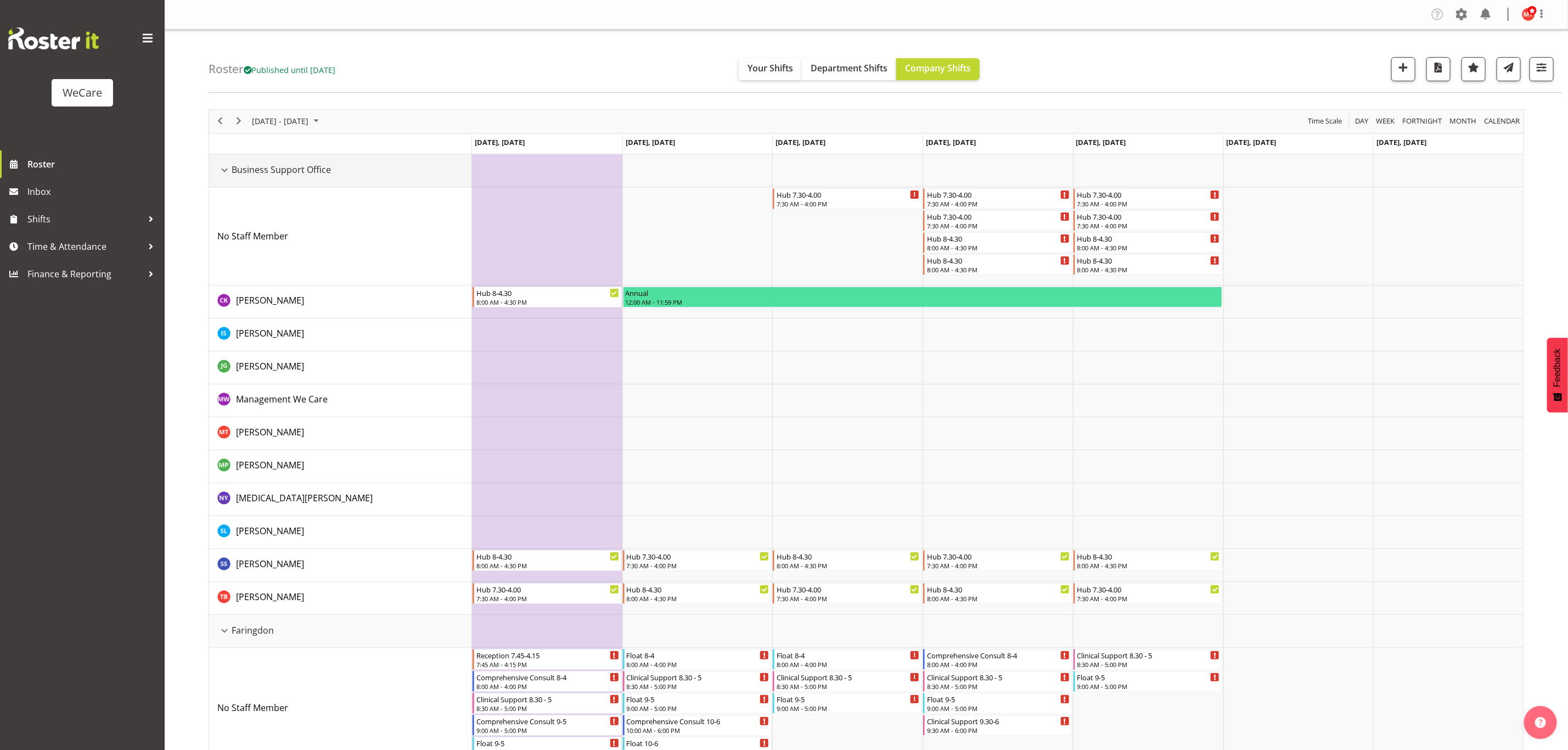
click at [224, 168] on div "Business Support Office resource" at bounding box center [224, 170] width 14 height 14
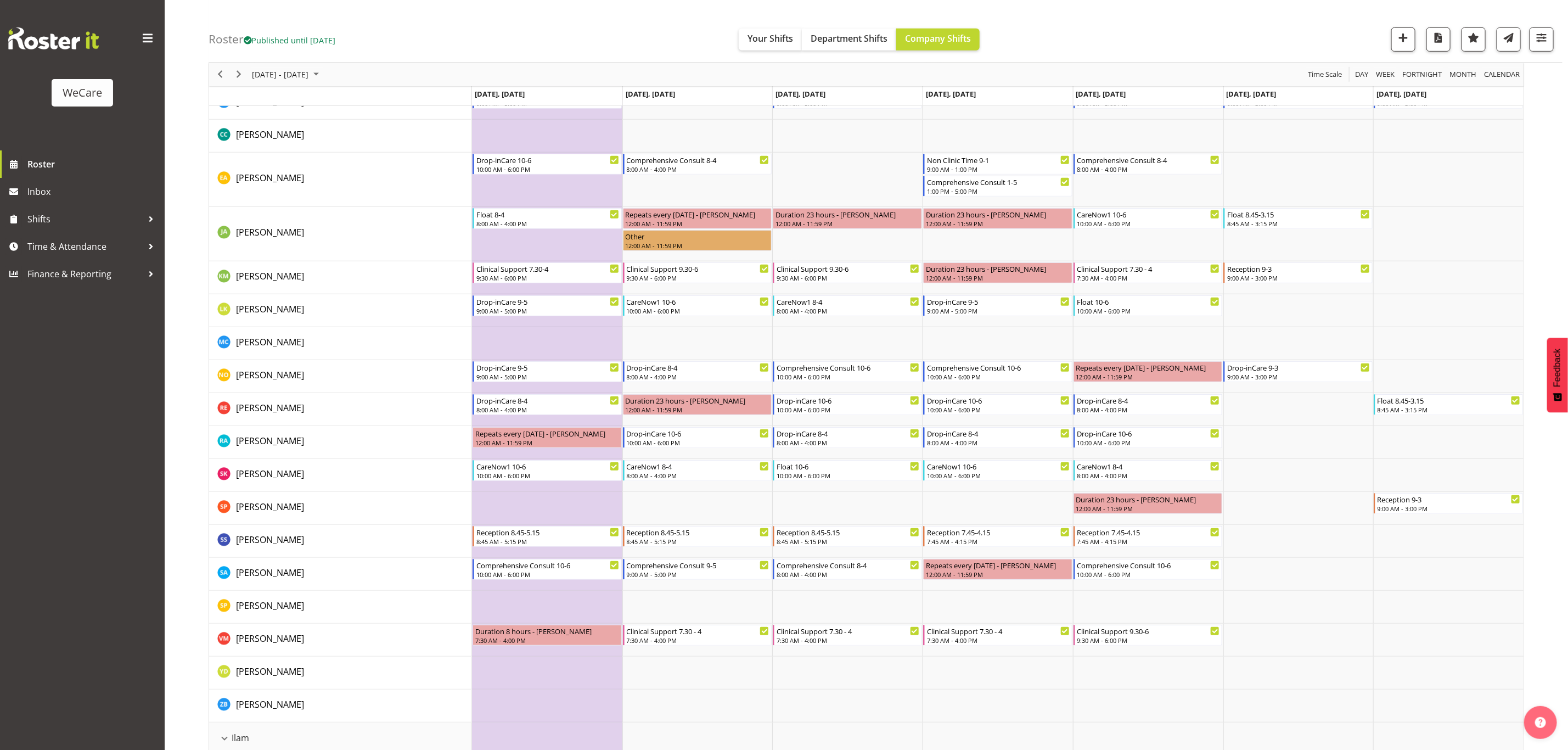
scroll to position [412, 0]
